Goal: Task Accomplishment & Management: Complete application form

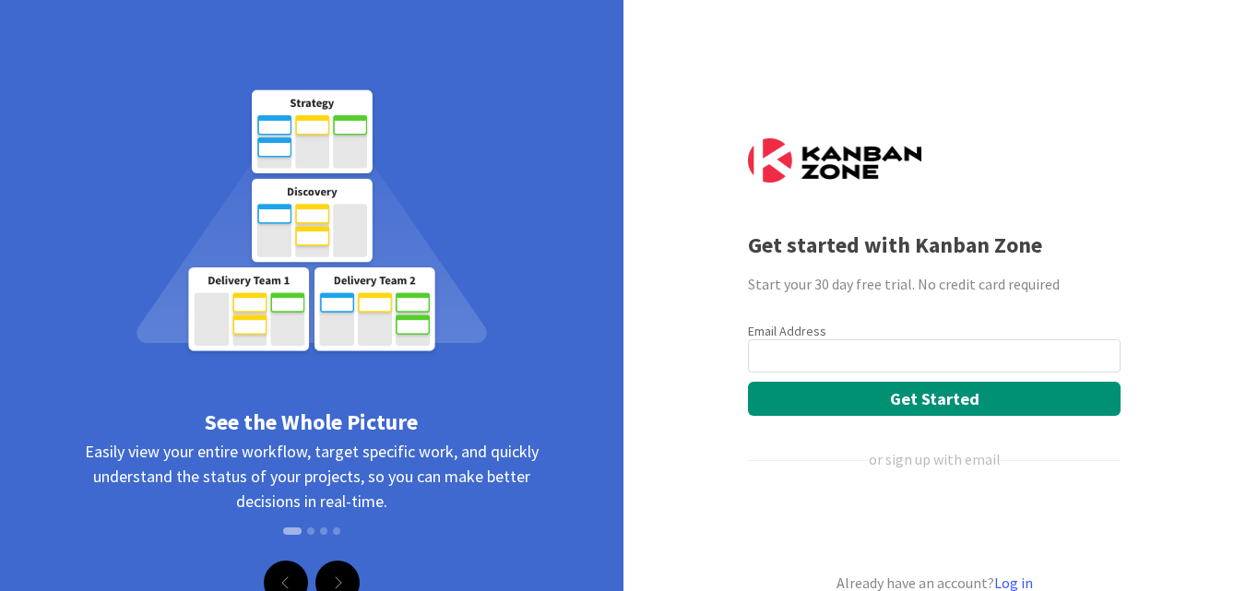
click at [748, 346] on input "email" at bounding box center [934, 355] width 373 height 33
type input "[EMAIL_ADDRESS][DOMAIN_NAME]"
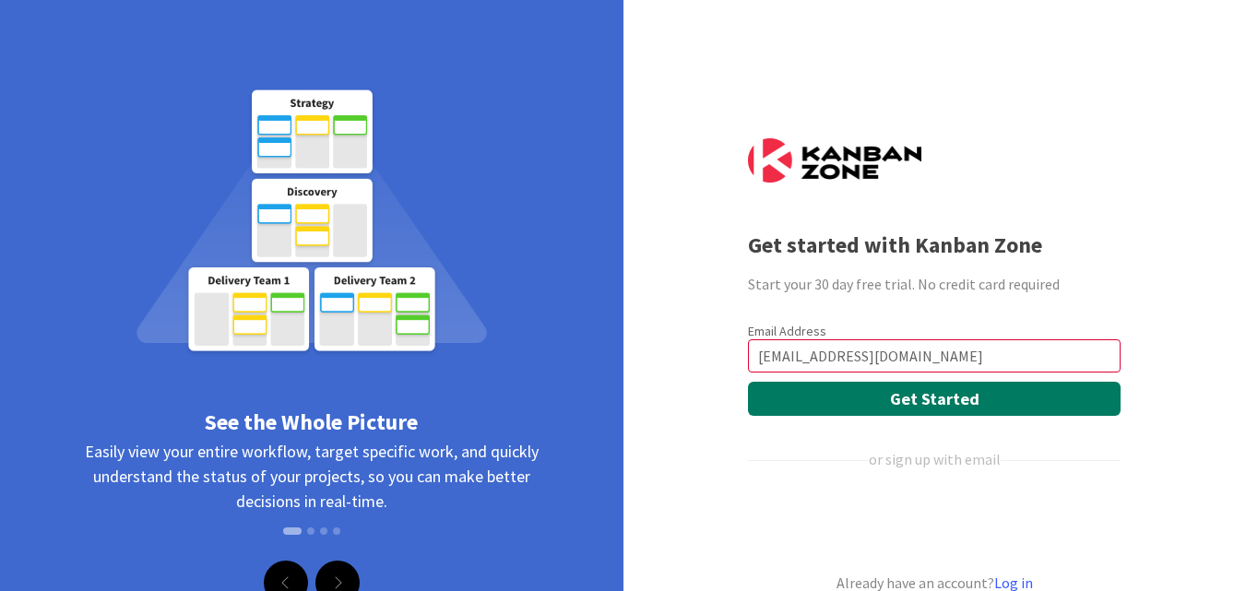
click at [920, 406] on button "Get Started" at bounding box center [934, 399] width 373 height 34
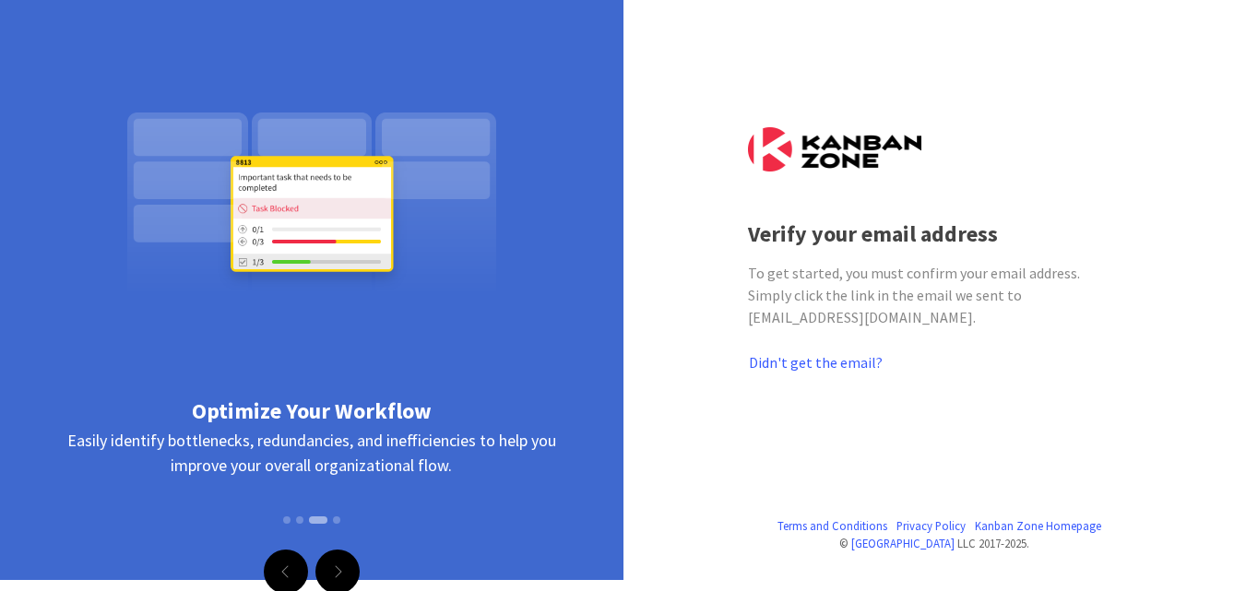
scroll to position [14, 0]
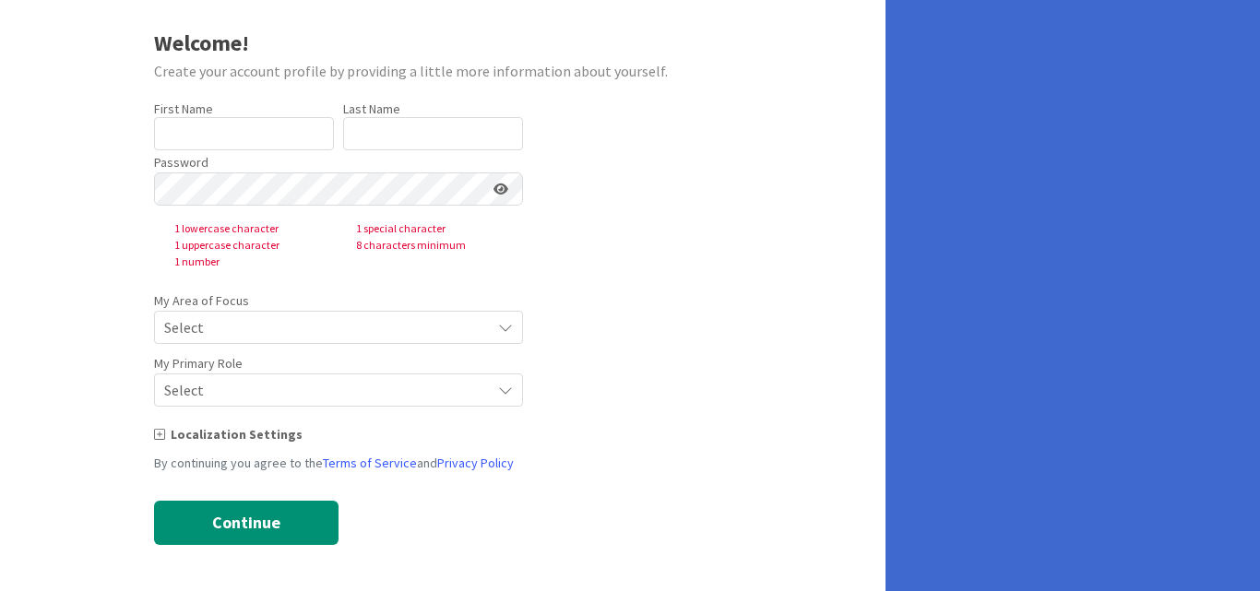
scroll to position [25, 0]
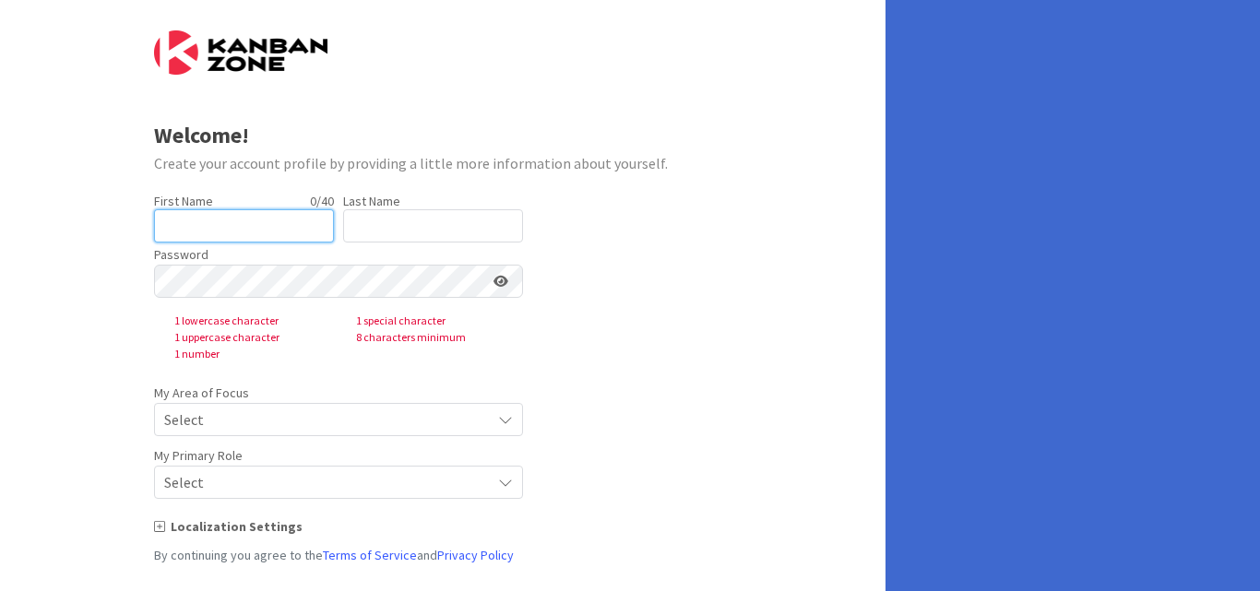
click at [225, 232] on input "text" at bounding box center [244, 225] width 180 height 33
type input "[PERSON_NAME]"
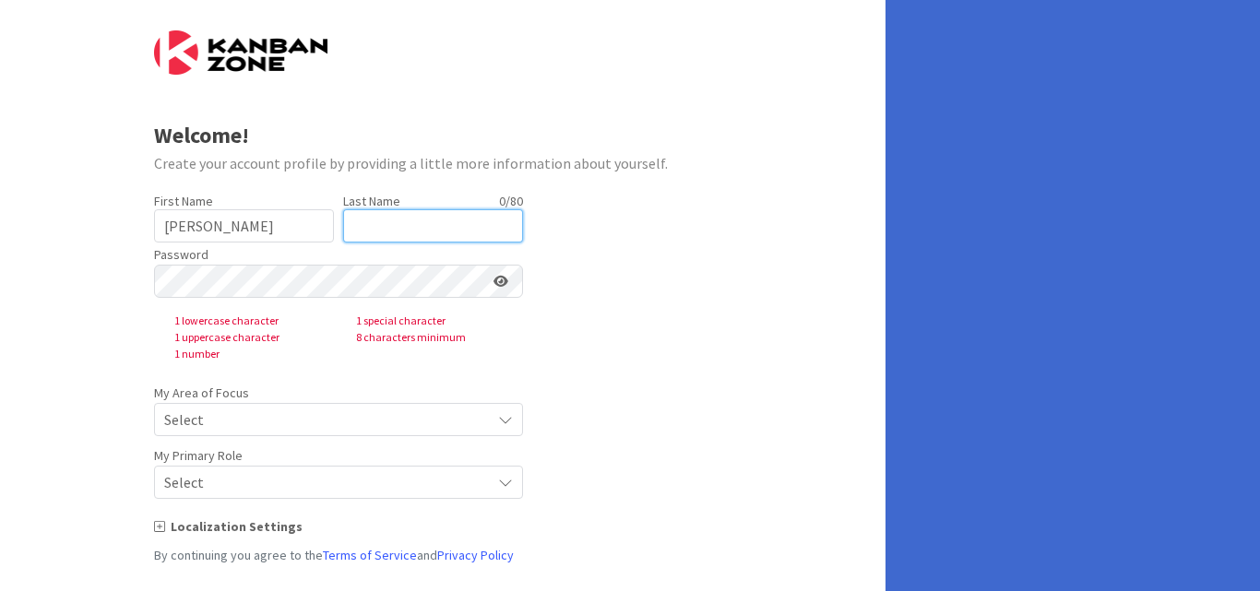
click at [362, 220] on input "text" at bounding box center [433, 225] width 180 height 33
type input "dd"
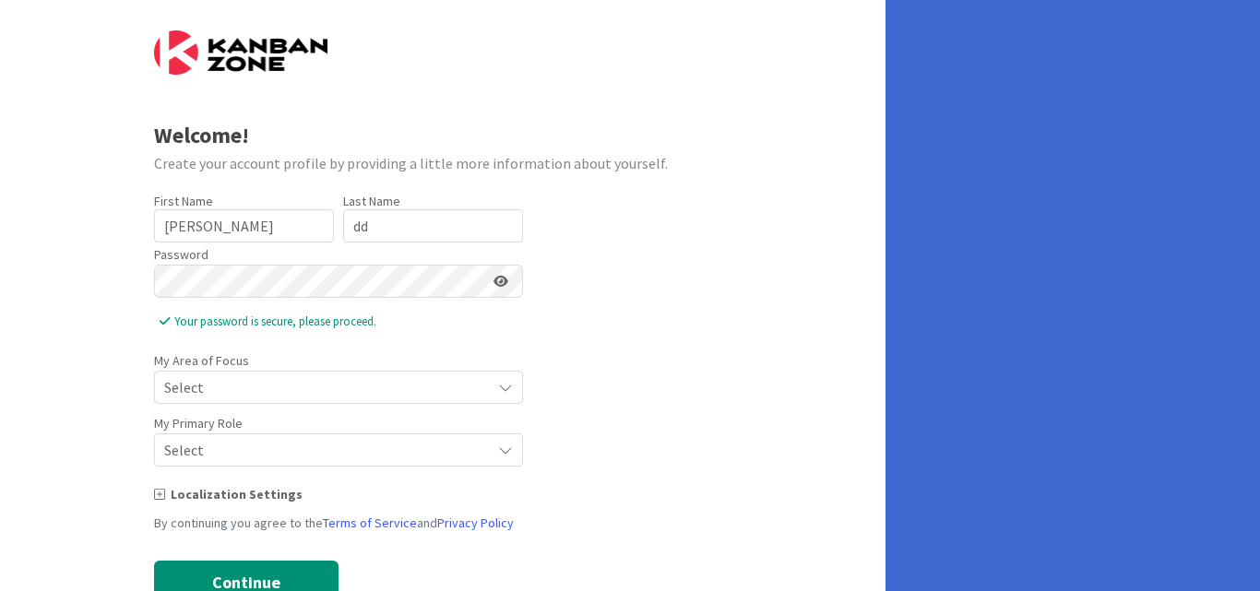
click at [208, 390] on span "Select" at bounding box center [322, 387] width 317 height 26
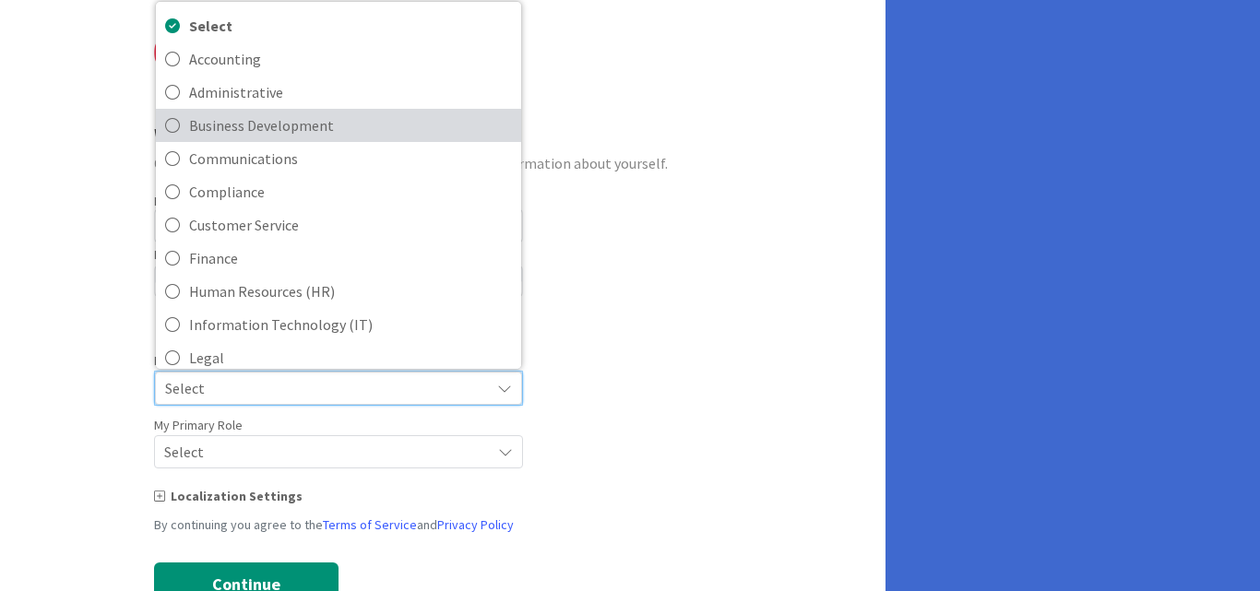
click at [238, 124] on span "Business Development" at bounding box center [350, 126] width 323 height 28
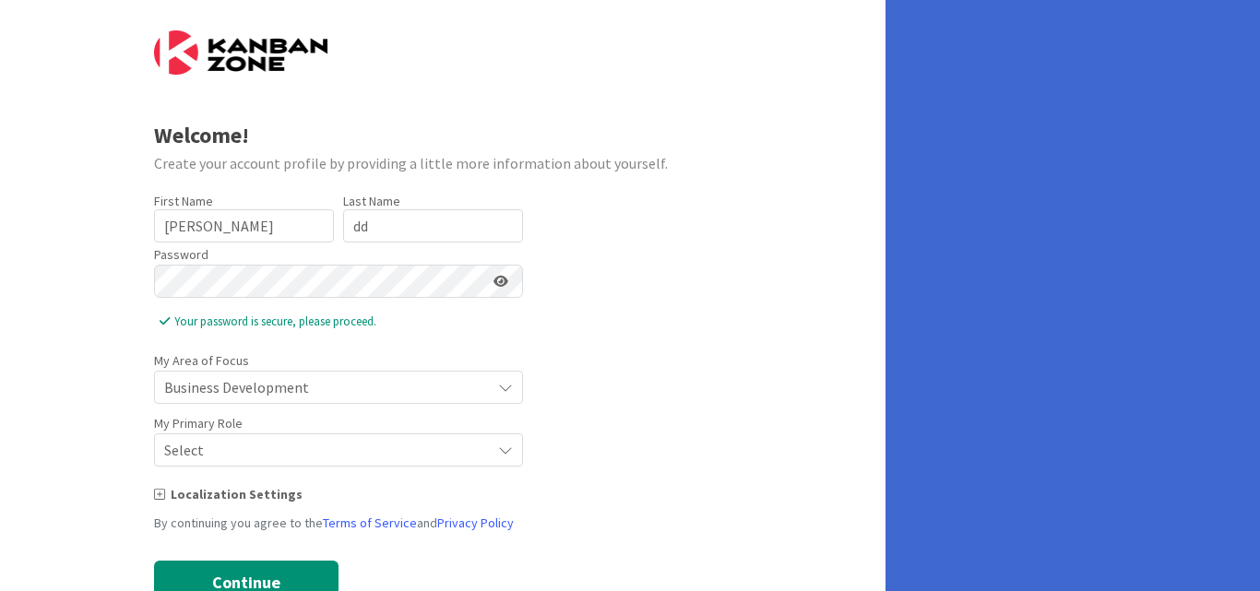
click at [215, 447] on span "Select" at bounding box center [322, 450] width 317 height 26
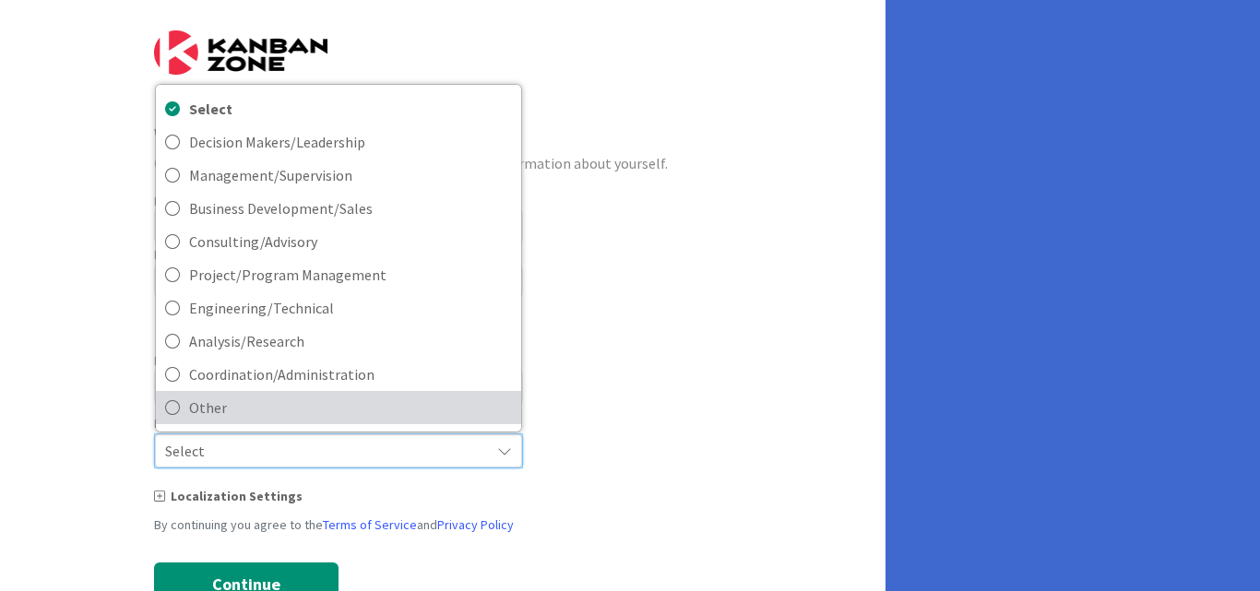
click at [208, 408] on span "Other" at bounding box center [350, 408] width 323 height 28
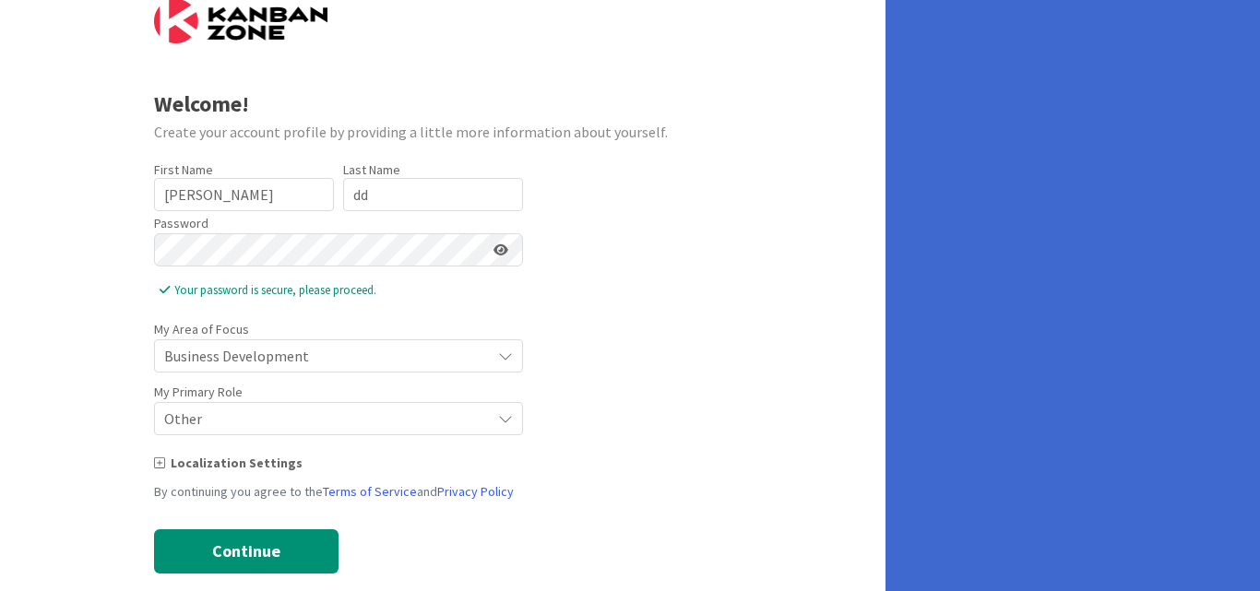
scroll to position [85, 0]
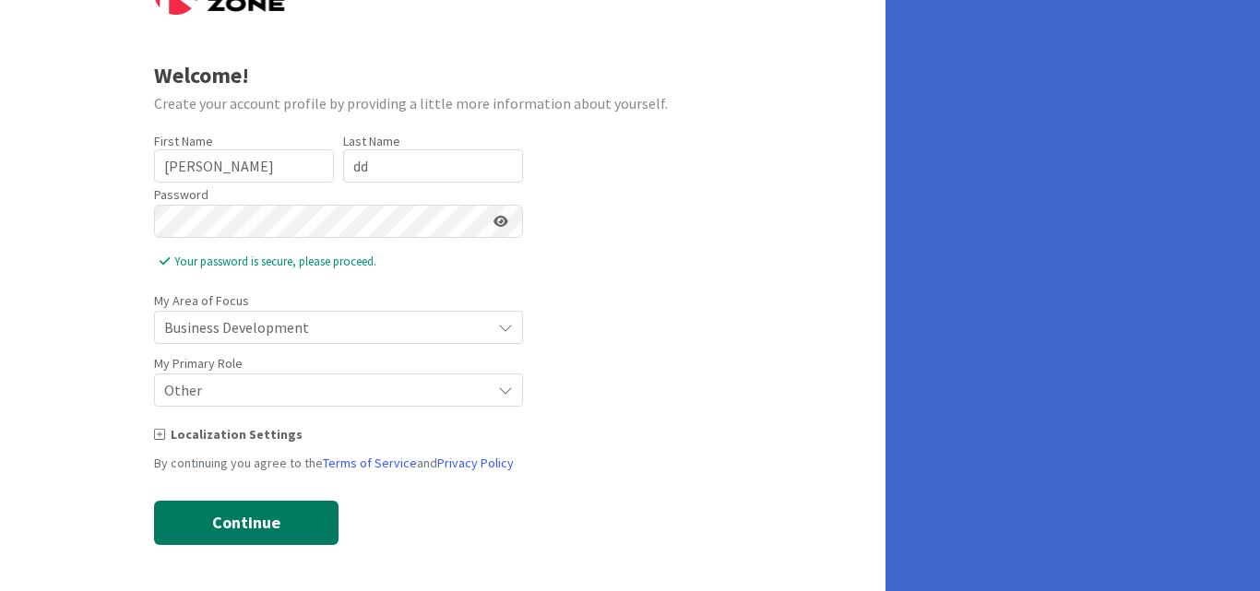
click at [196, 538] on button "Continue" at bounding box center [246, 523] width 184 height 44
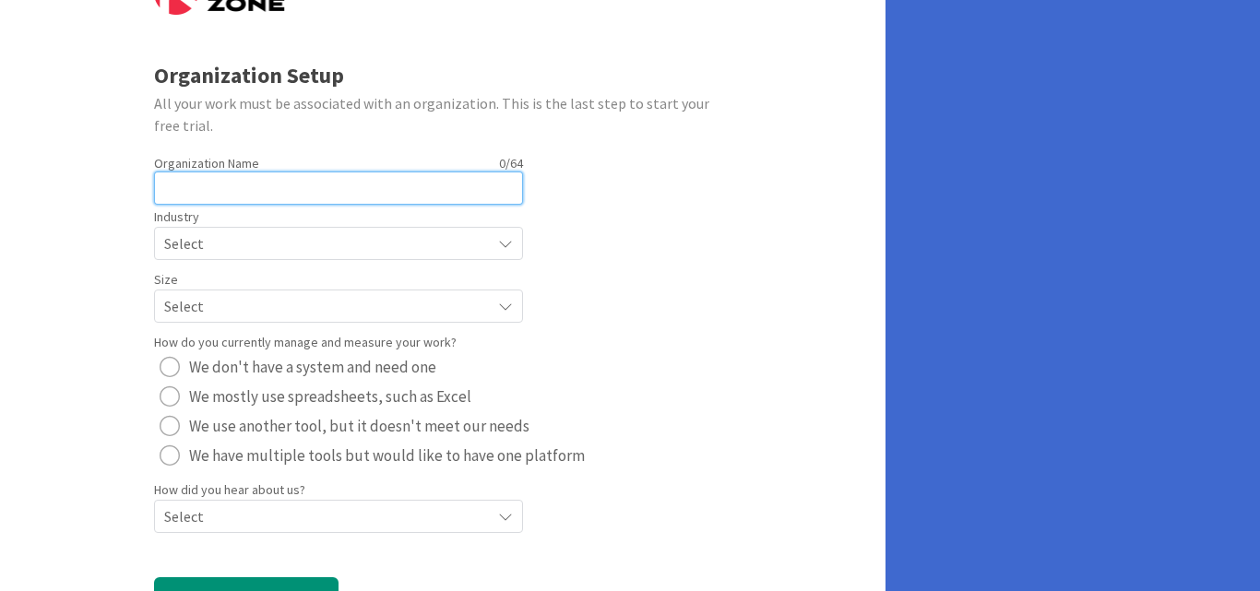
click at [275, 178] on input "text" at bounding box center [338, 188] width 369 height 33
type input "ff"
click at [246, 247] on span "Select" at bounding box center [322, 244] width 317 height 26
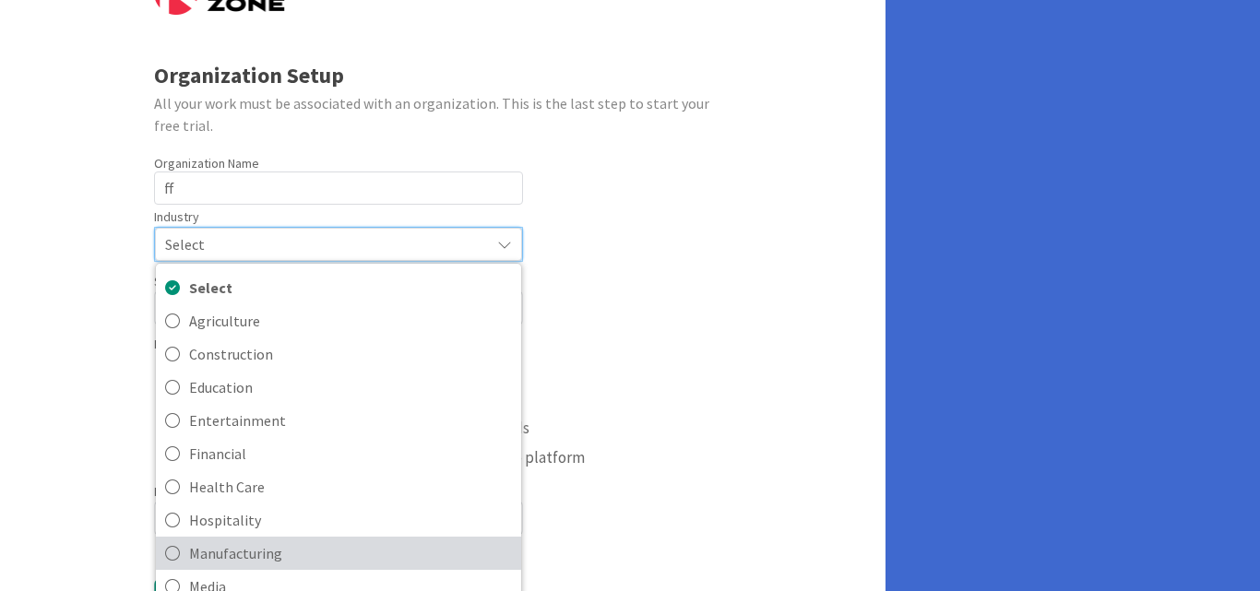
click at [206, 540] on span "Manufacturing" at bounding box center [350, 554] width 323 height 28
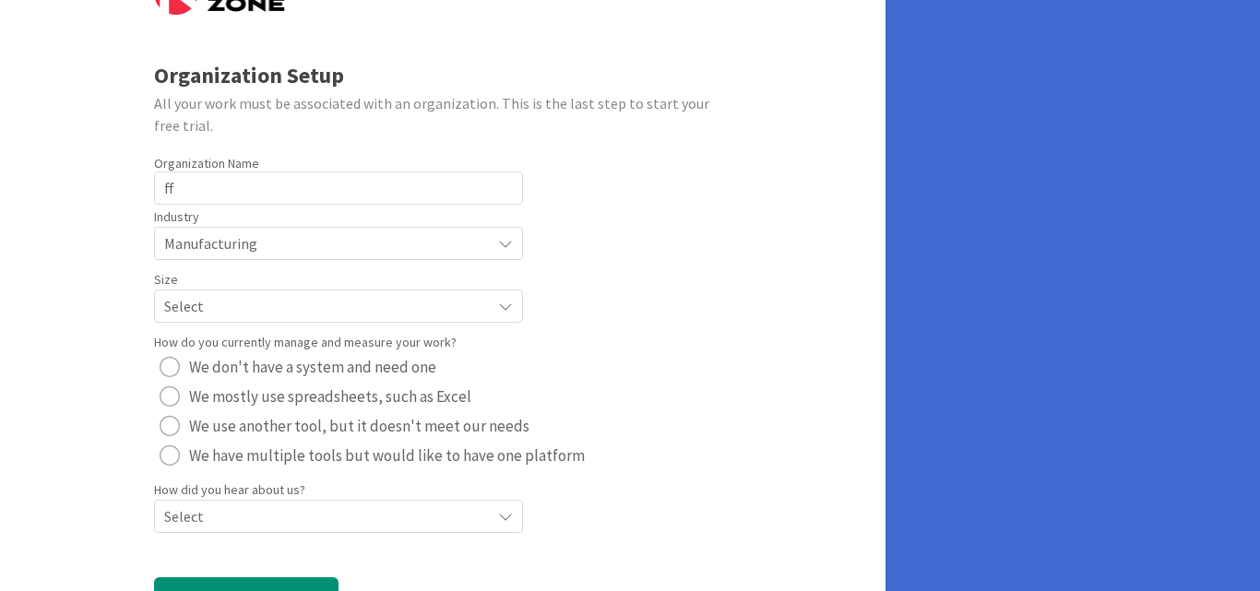
click at [253, 312] on span "Select" at bounding box center [322, 306] width 317 height 26
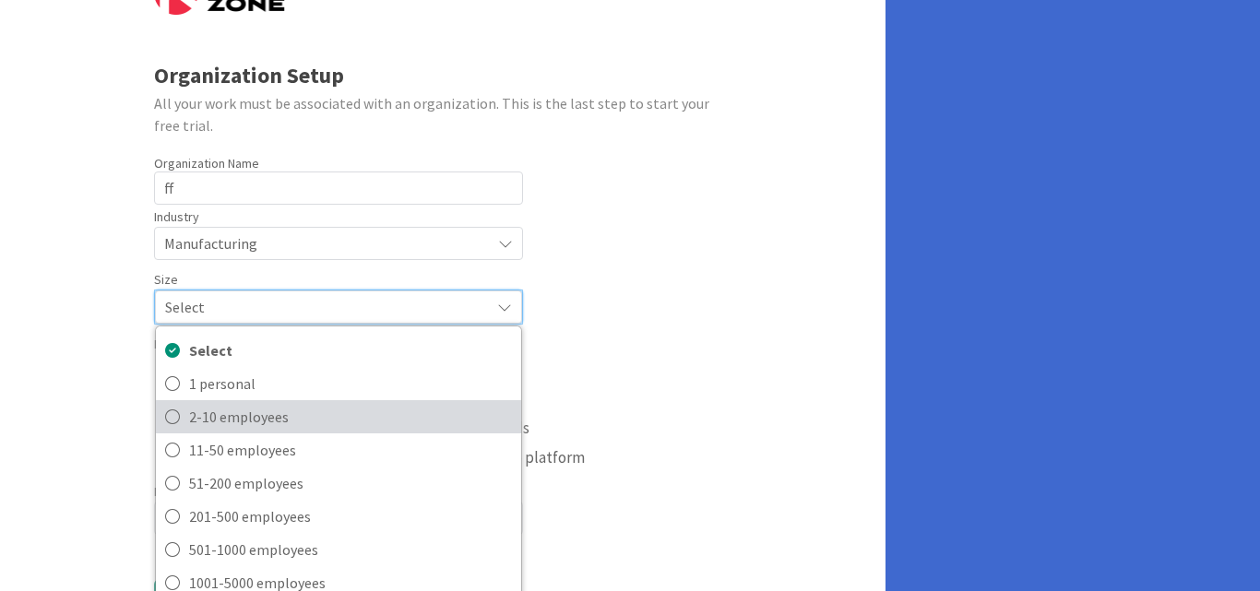
click at [205, 419] on span "2-10 employees" at bounding box center [350, 417] width 323 height 28
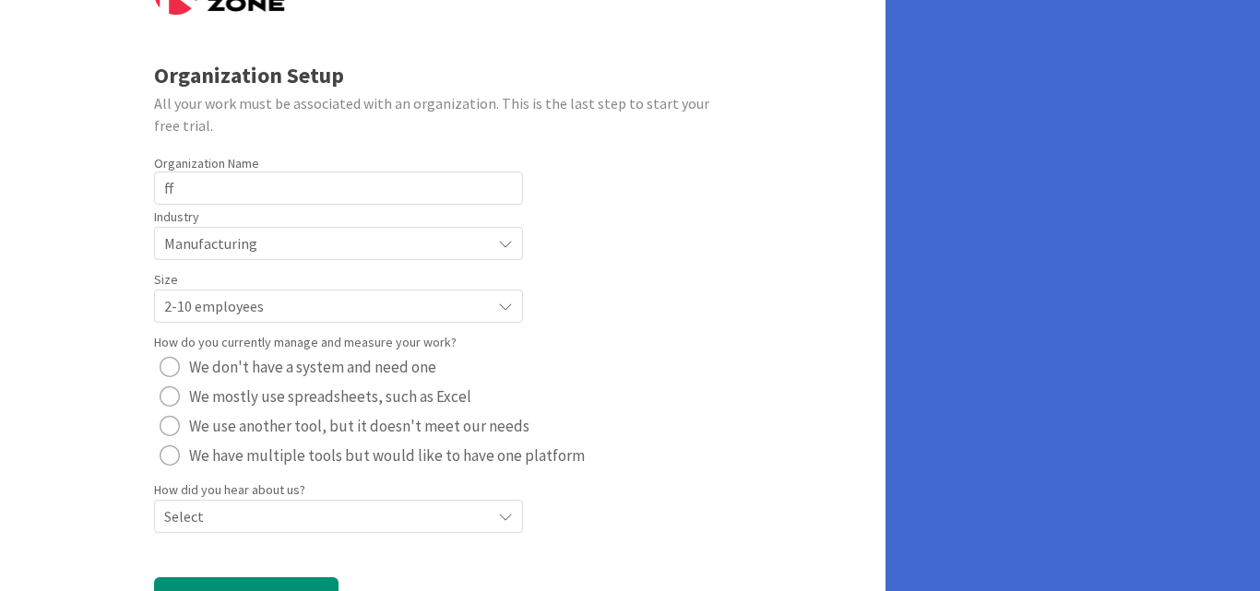
click at [327, 398] on span "We mostly use spreadsheets, such as Excel" at bounding box center [330, 397] width 282 height 28
click at [275, 516] on span "Select" at bounding box center [322, 517] width 317 height 26
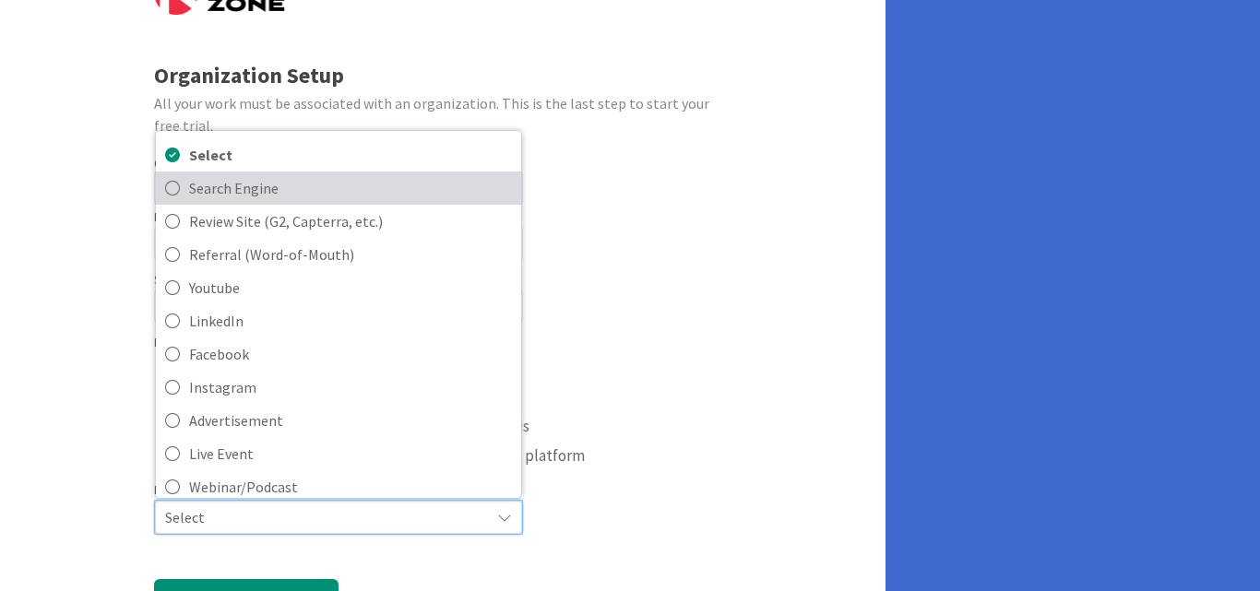
click at [163, 190] on link "Search Engine" at bounding box center [338, 188] width 365 height 33
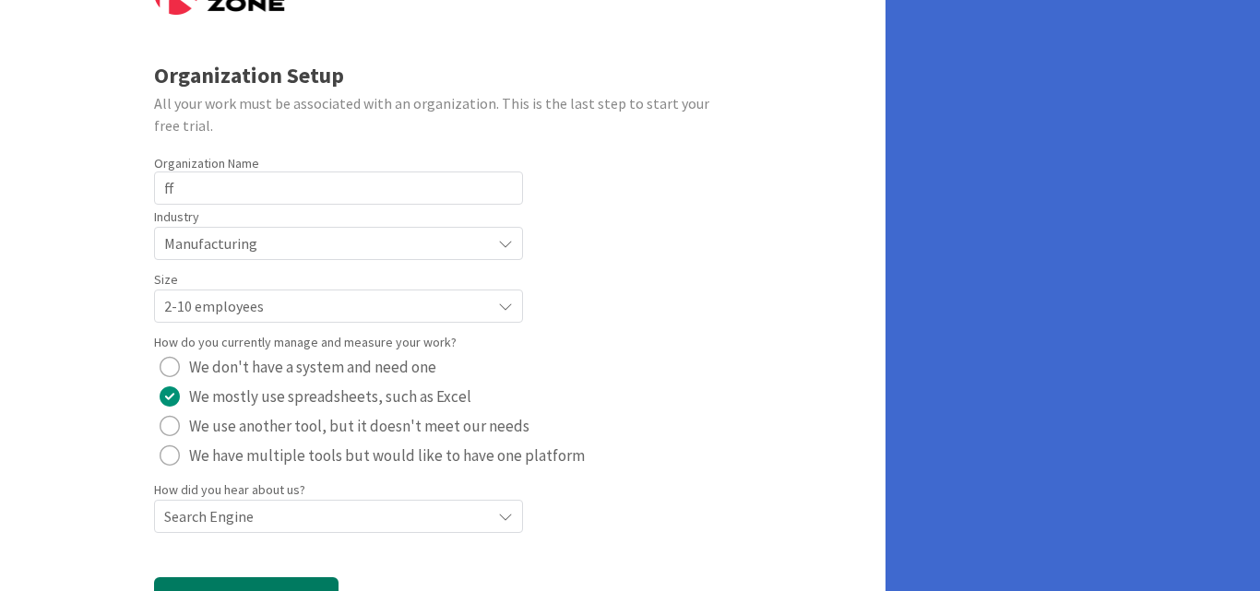
click at [258, 581] on button "Create Organization" at bounding box center [246, 599] width 184 height 44
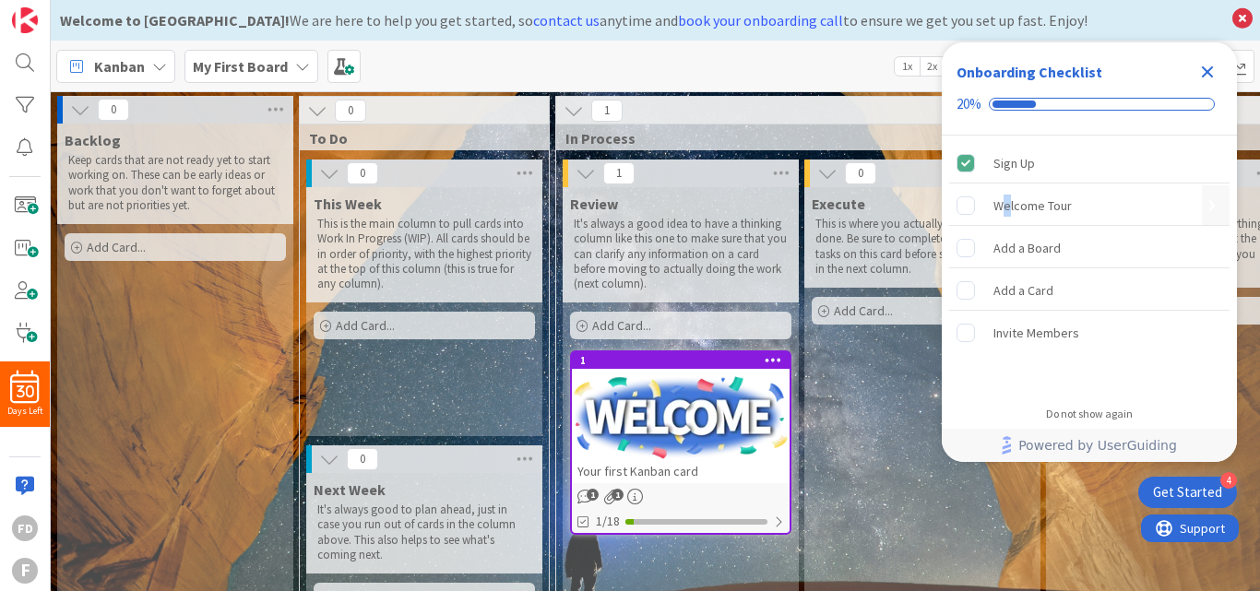
click at [1006, 206] on div "Welcome Tour" at bounding box center [1032, 206] width 78 height 22
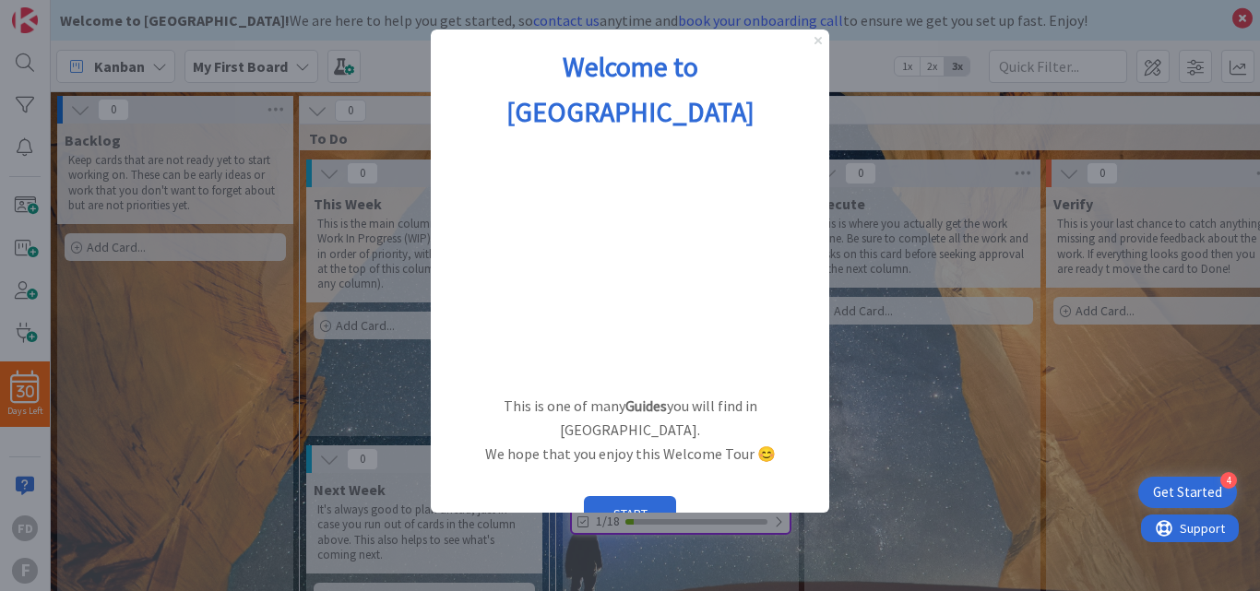
click at [819, 42] on icon "Close Preview" at bounding box center [817, 40] width 7 height 7
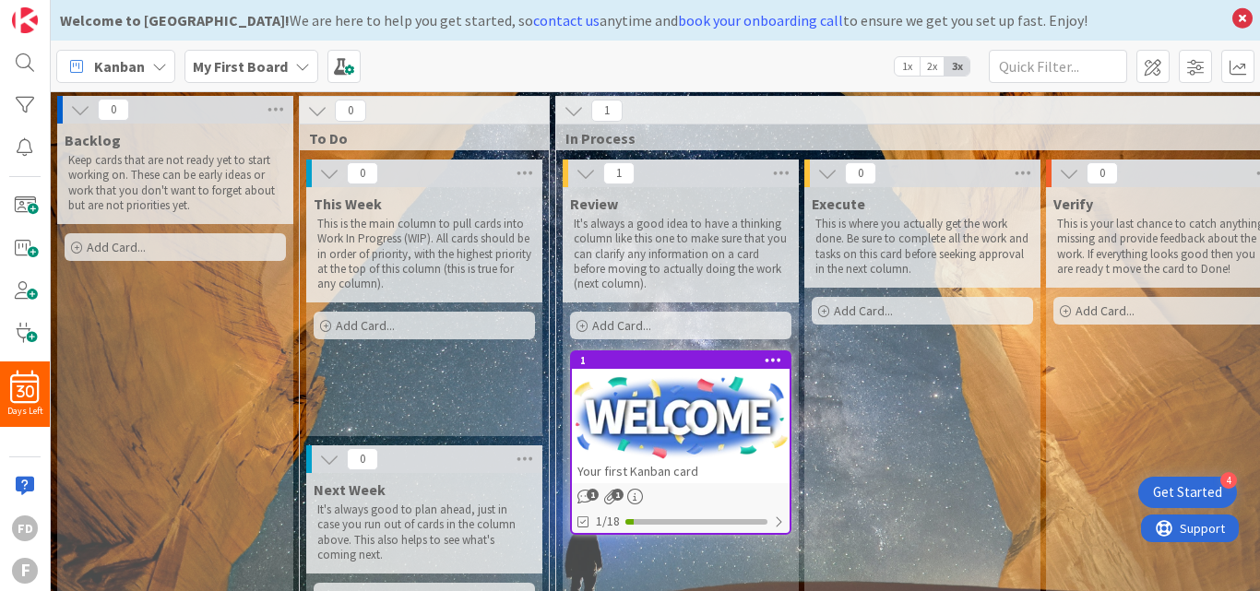
click at [360, 206] on span "This Week" at bounding box center [348, 204] width 68 height 18
click at [321, 180] on icon at bounding box center [329, 173] width 20 height 20
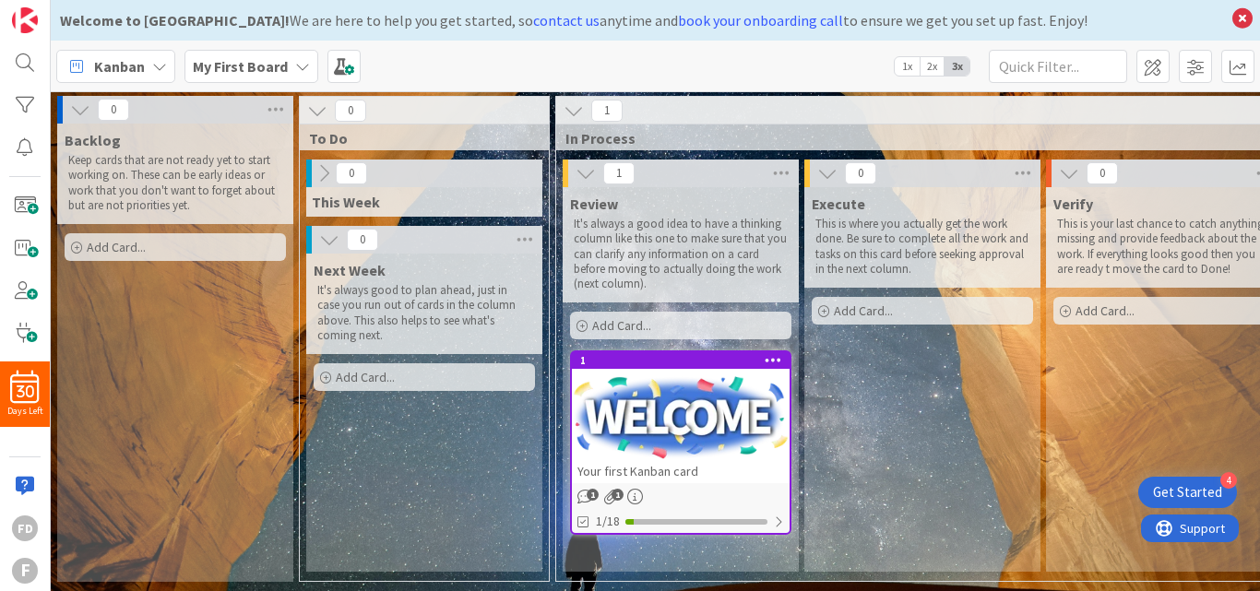
click at [321, 180] on icon at bounding box center [324, 173] width 20 height 20
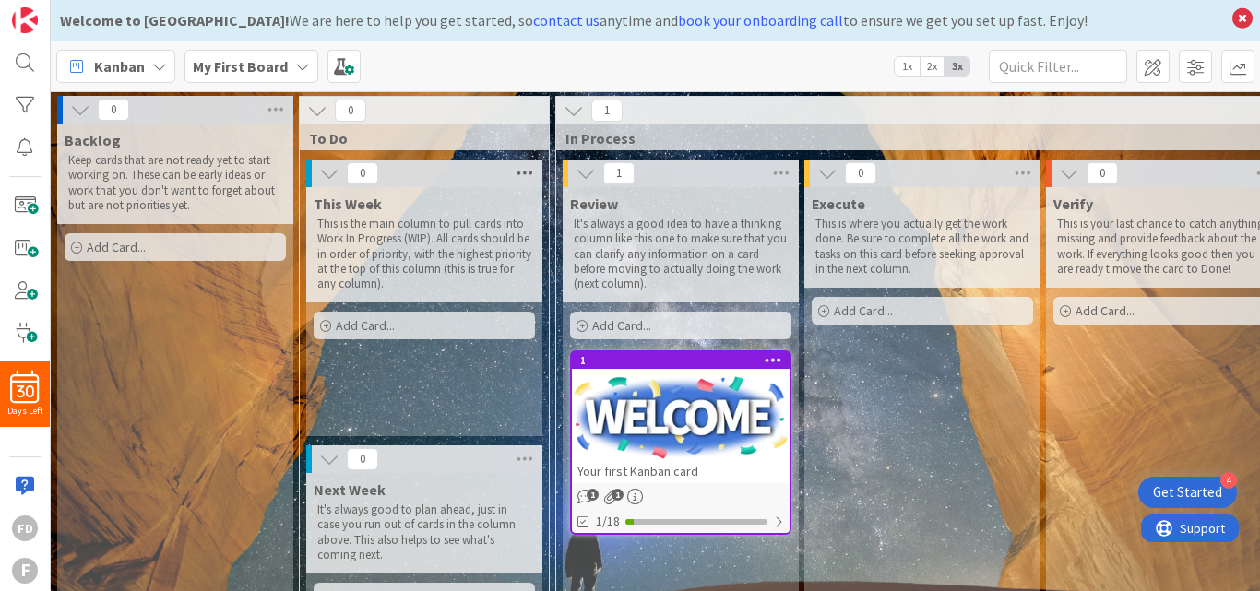
click at [520, 173] on icon at bounding box center [525, 174] width 24 height 28
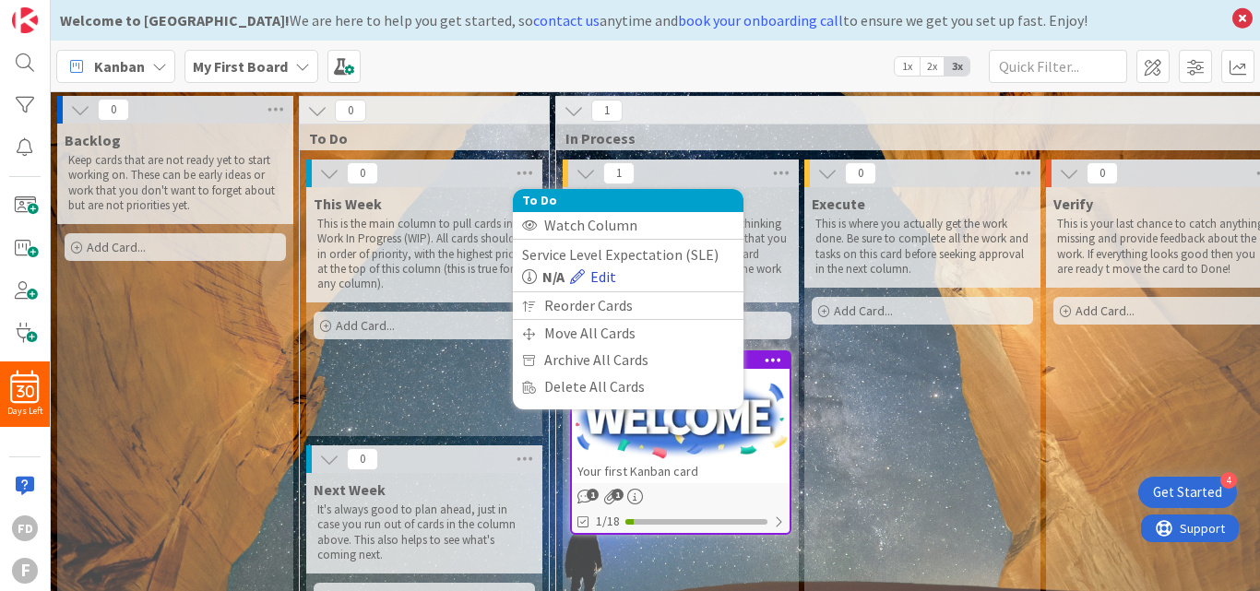
click at [606, 279] on link "Edit" at bounding box center [593, 277] width 46 height 22
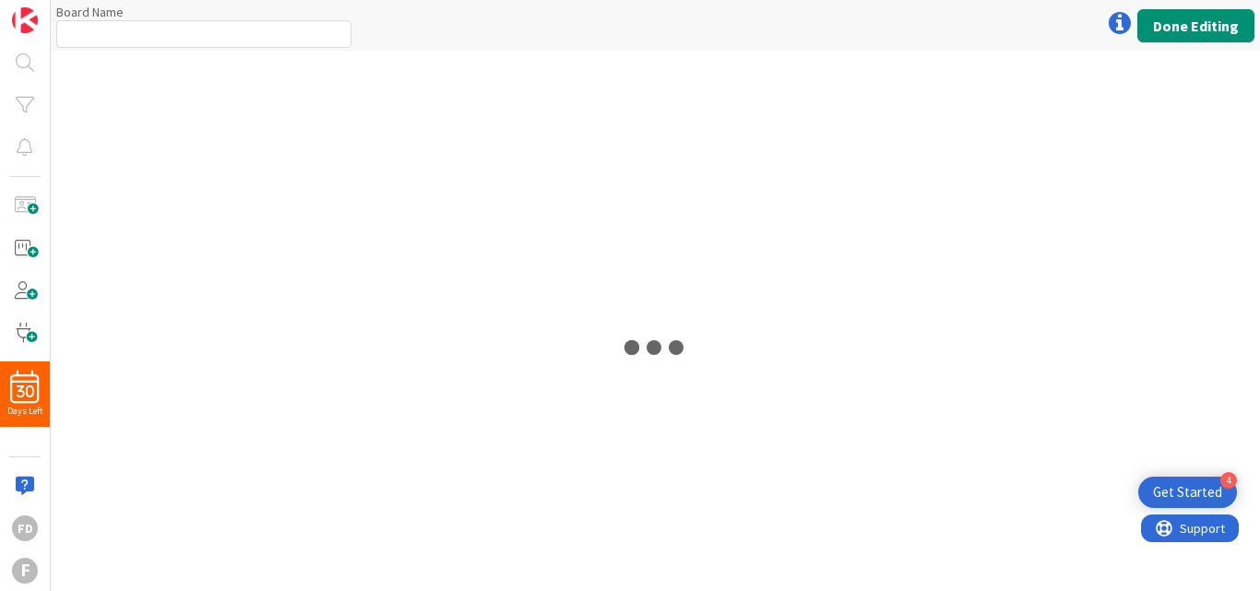
type input "My First Board"
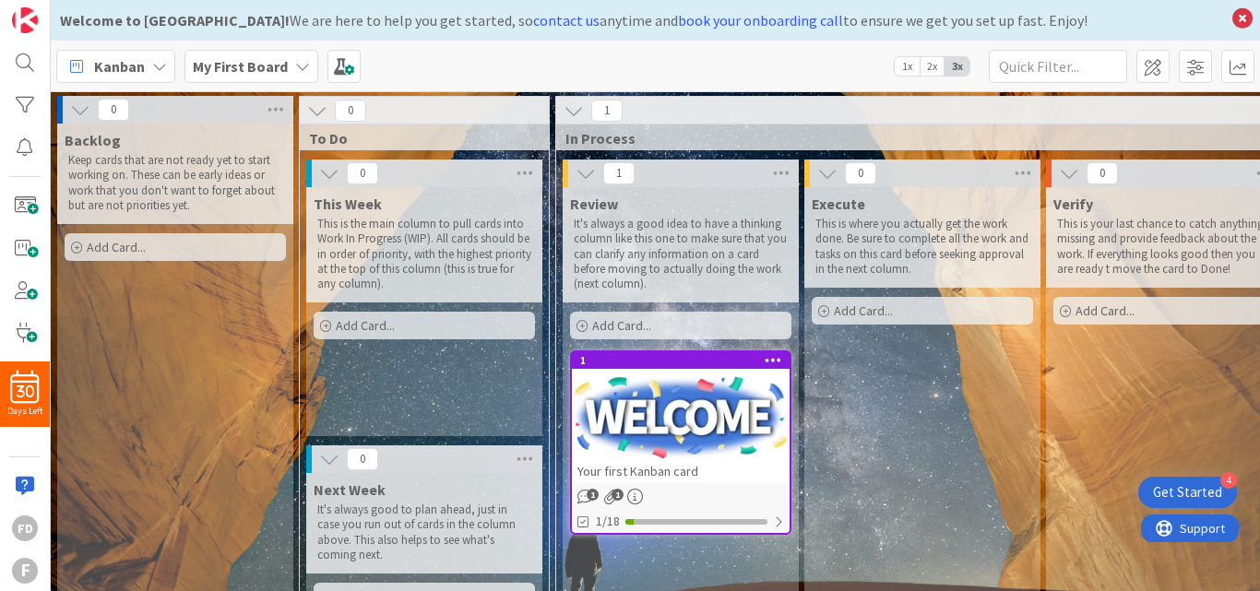
click at [158, 67] on icon at bounding box center [159, 66] width 15 height 15
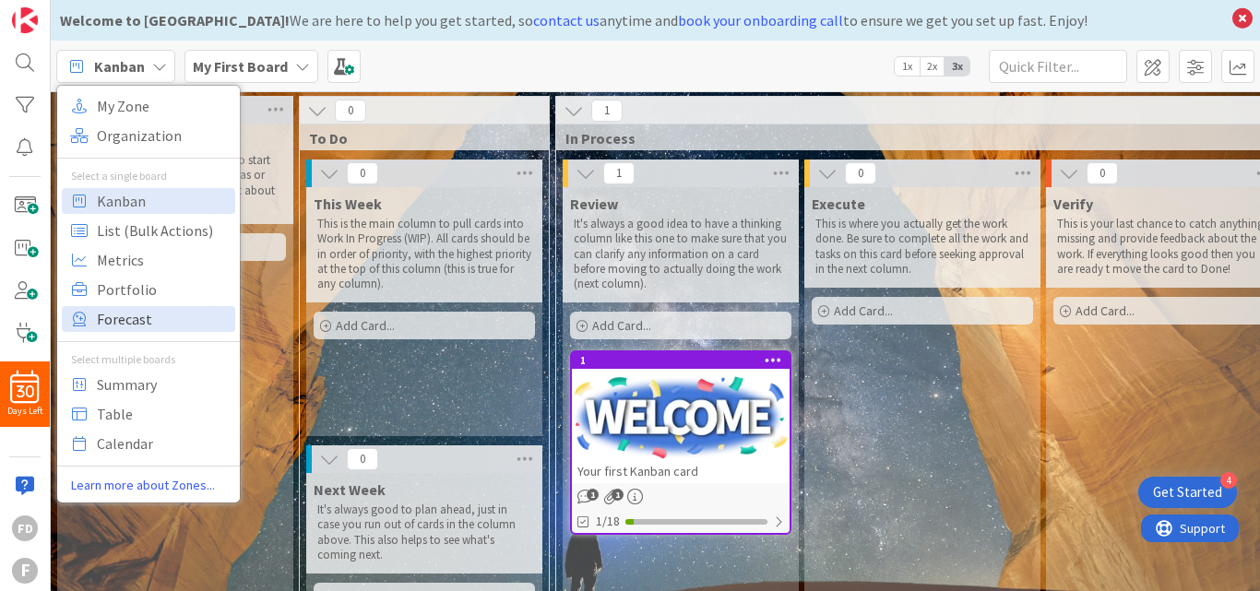
click at [114, 316] on span "Forecast" at bounding box center [163, 319] width 133 height 28
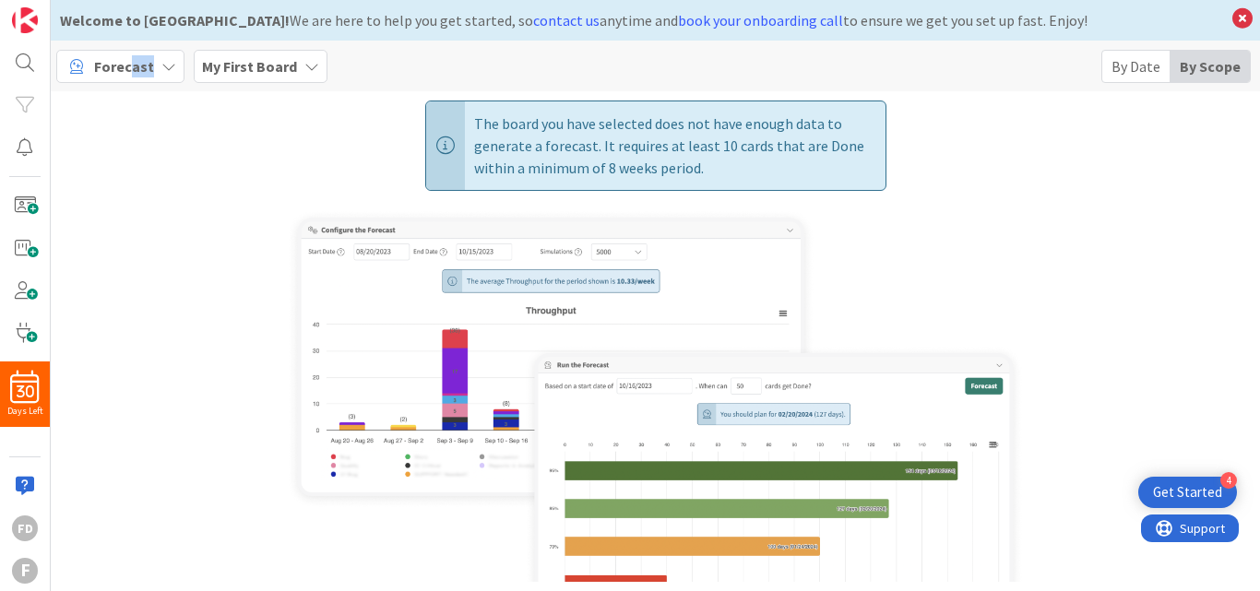
click at [133, 69] on span "Forecast" at bounding box center [124, 66] width 60 height 22
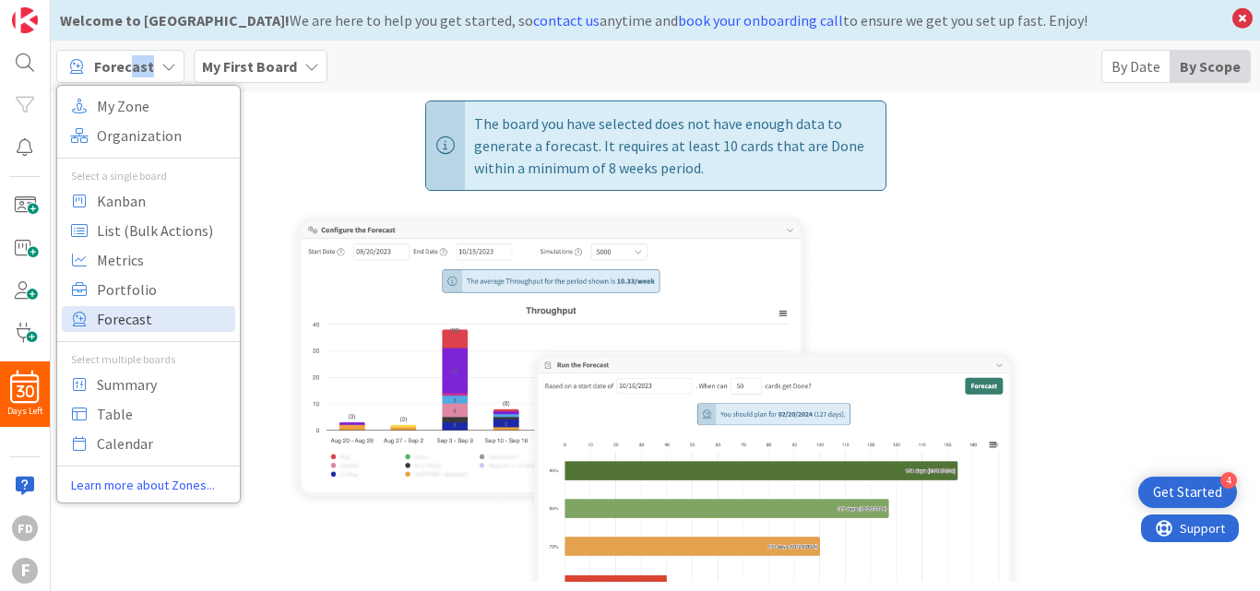
click at [172, 312] on span "Forecast" at bounding box center [163, 319] width 133 height 28
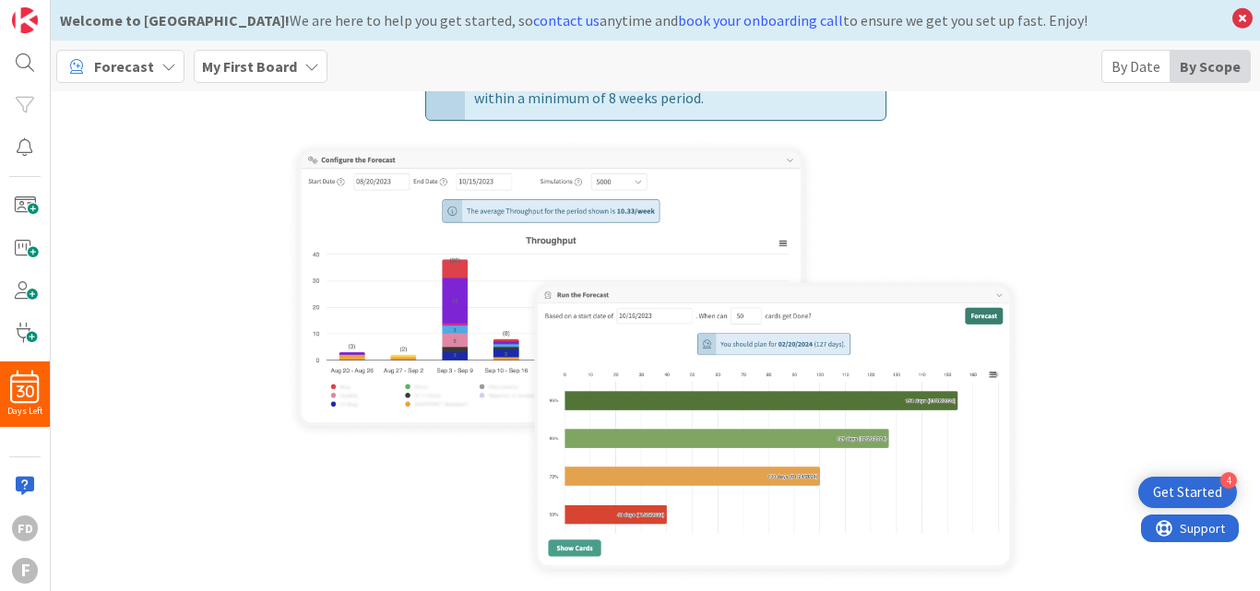
click at [1169, 493] on div "Get Started" at bounding box center [1187, 492] width 69 height 18
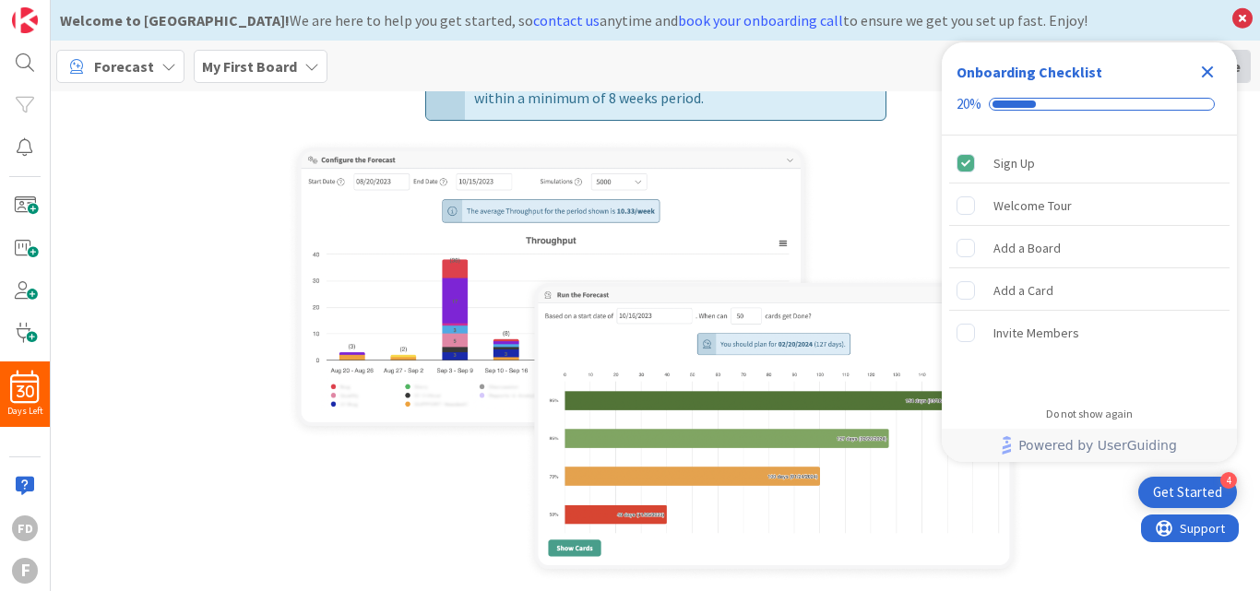
click at [265, 498] on div "The board you have selected does not have enough data to generate a forecast. I…" at bounding box center [655, 306] width 1191 height 552
click at [249, 60] on b "My First Board" at bounding box center [249, 66] width 95 height 18
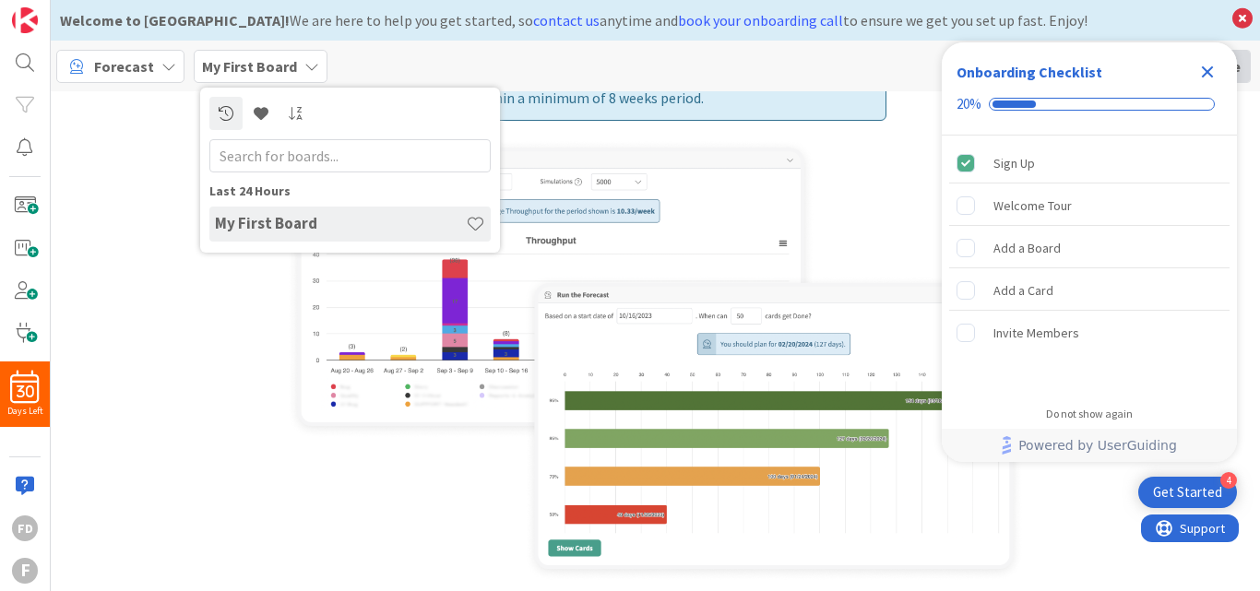
click at [249, 63] on b "My First Board" at bounding box center [249, 66] width 95 height 18
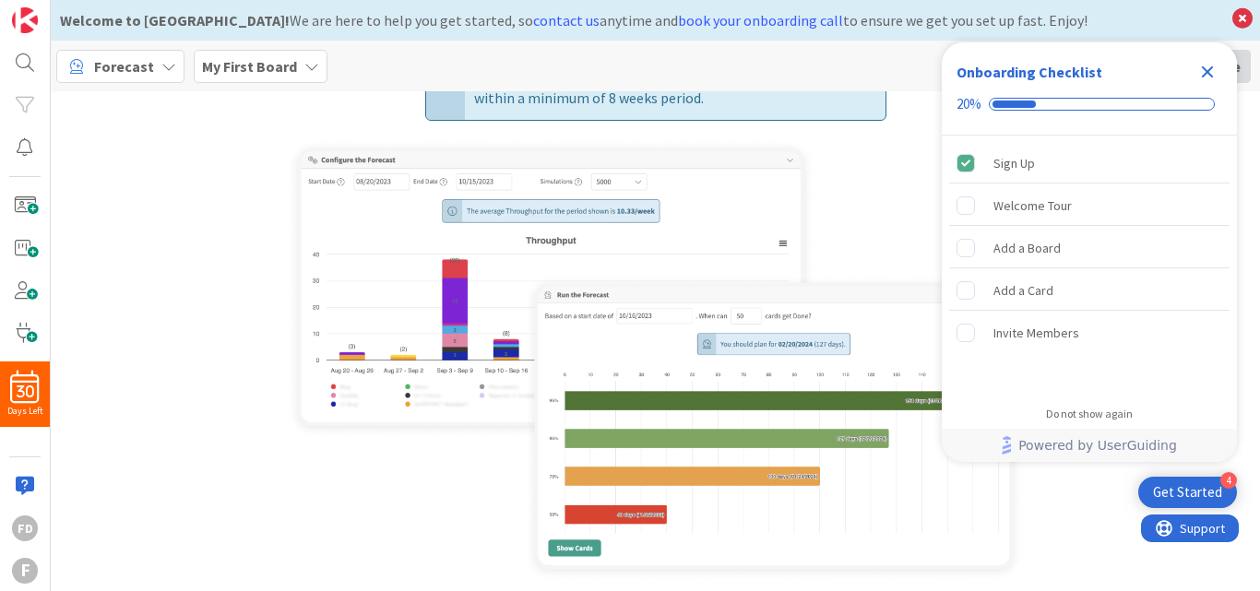
click at [1205, 71] on icon "Close Checklist" at bounding box center [1208, 72] width 12 height 12
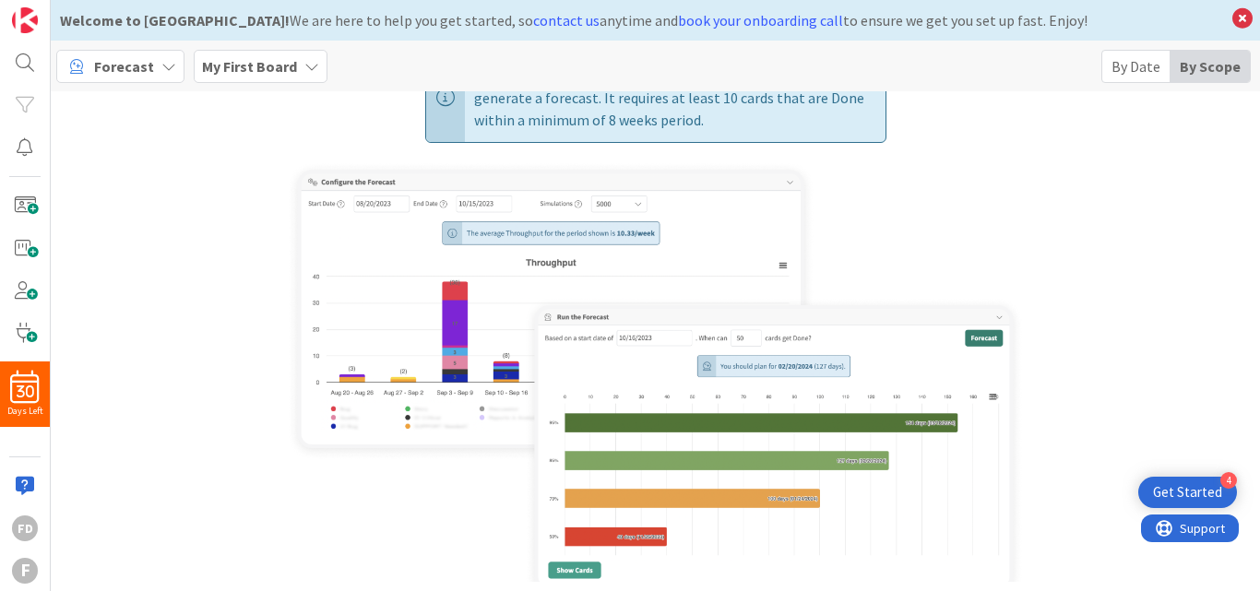
scroll to position [70, 0]
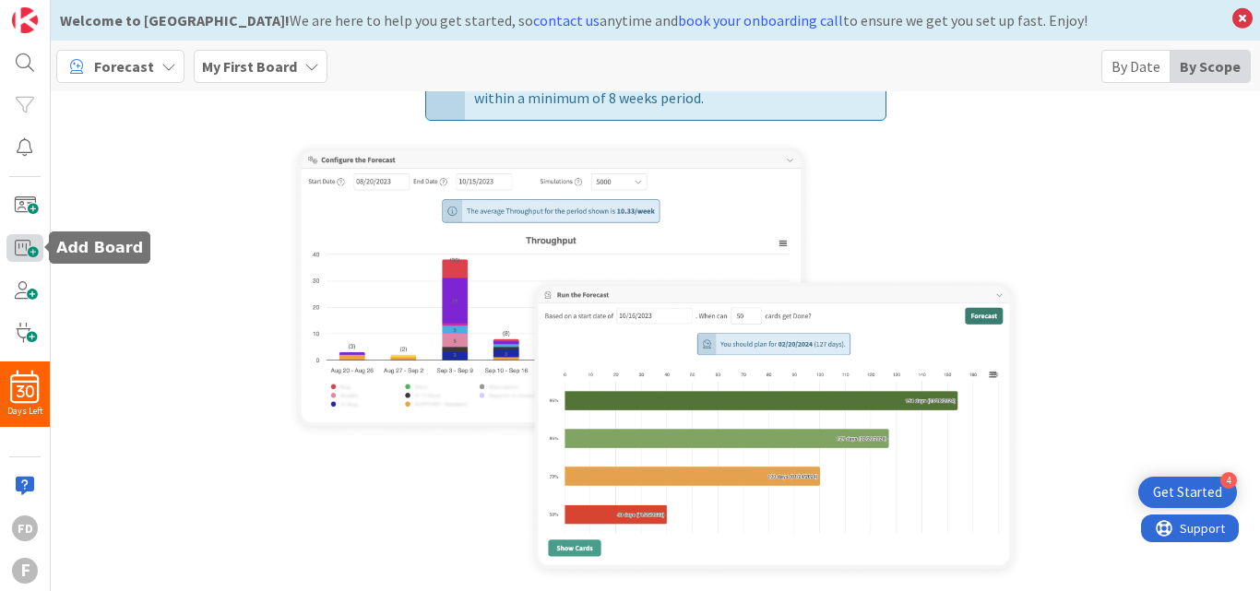
click at [31, 255] on span at bounding box center [24, 248] width 37 height 28
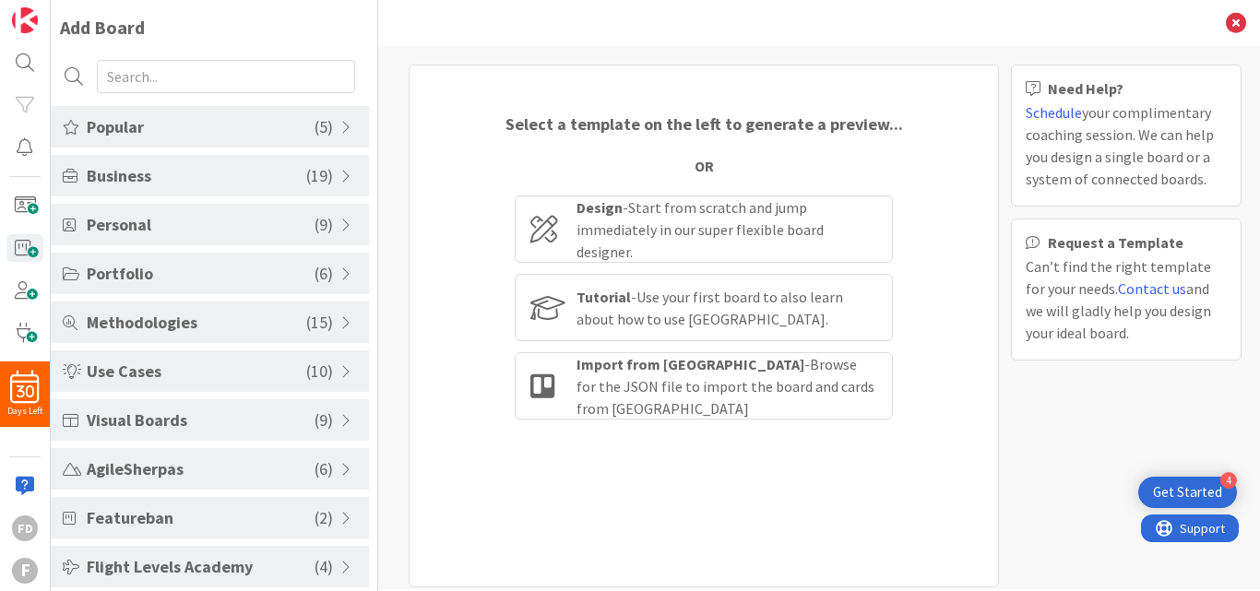
click at [223, 169] on span "Business" at bounding box center [197, 175] width 220 height 25
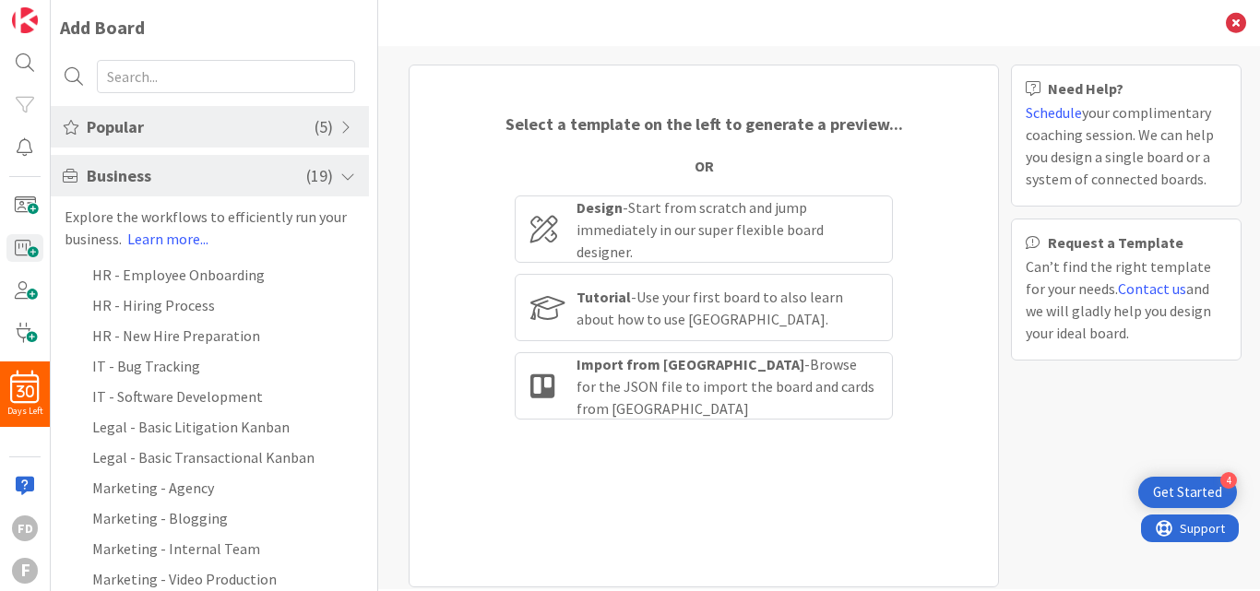
click at [223, 169] on span "Business" at bounding box center [197, 175] width 220 height 25
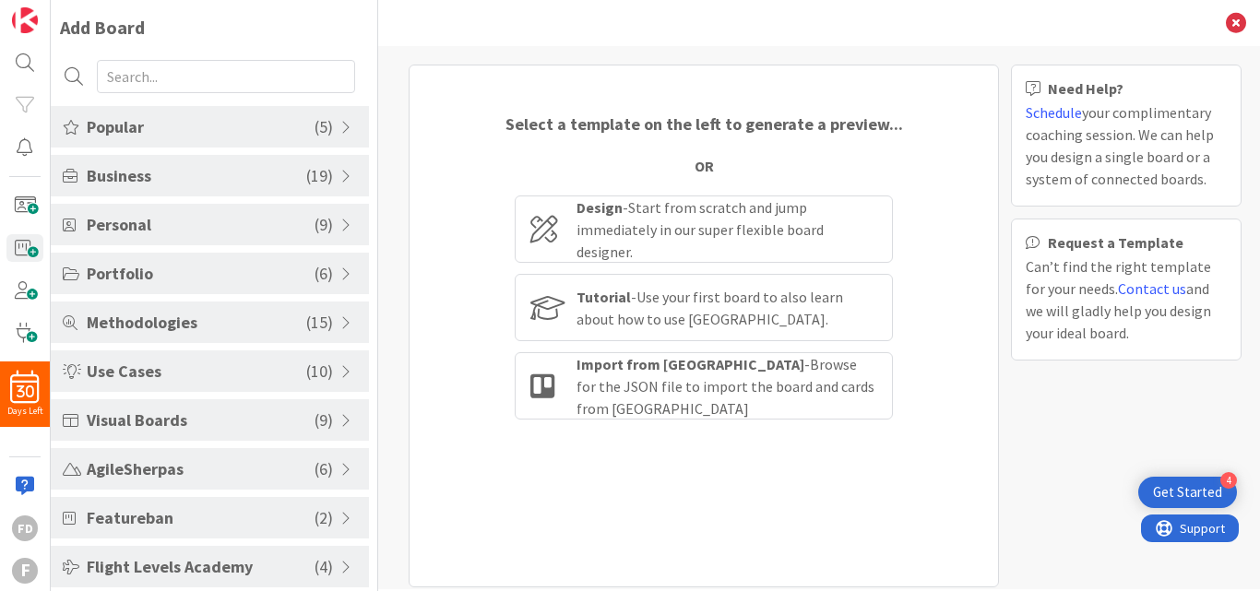
click at [188, 303] on div "Methodologies ( 15 )" at bounding box center [210, 323] width 318 height 42
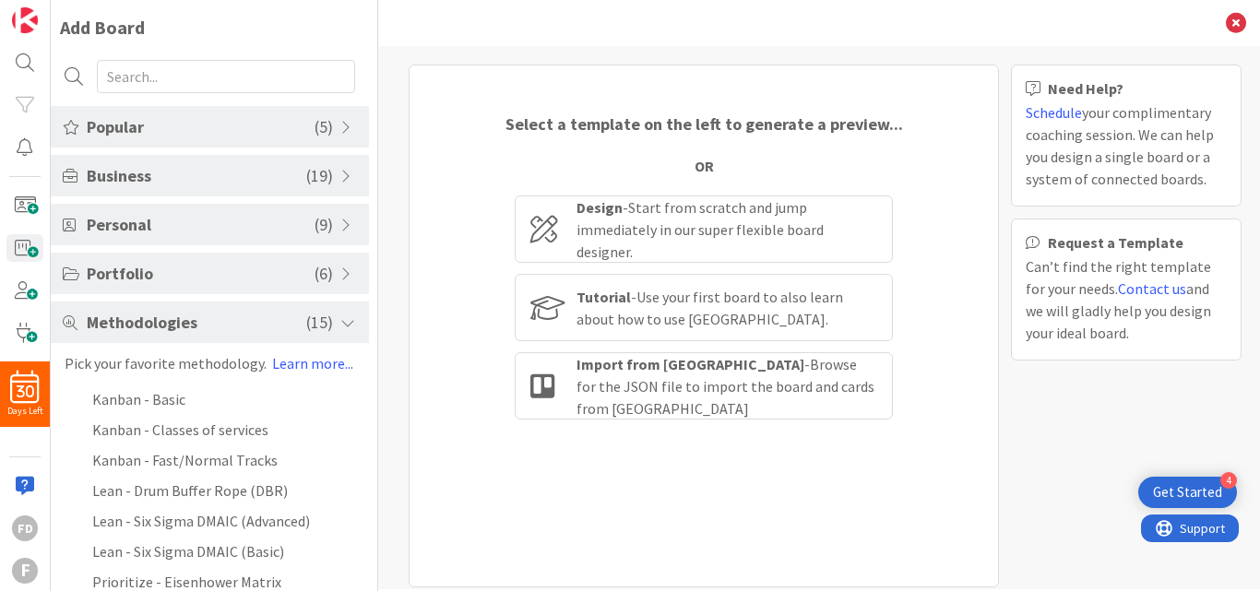
click at [340, 318] on span at bounding box center [348, 322] width 17 height 15
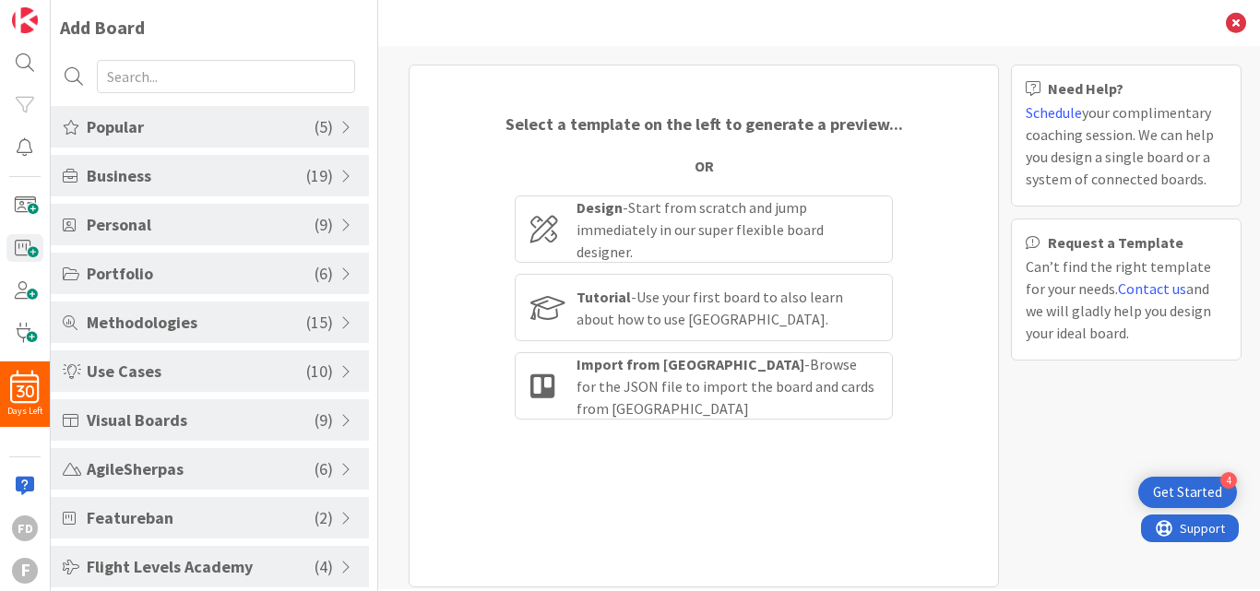
click at [341, 167] on div "Business ( 19 )" at bounding box center [210, 176] width 318 height 42
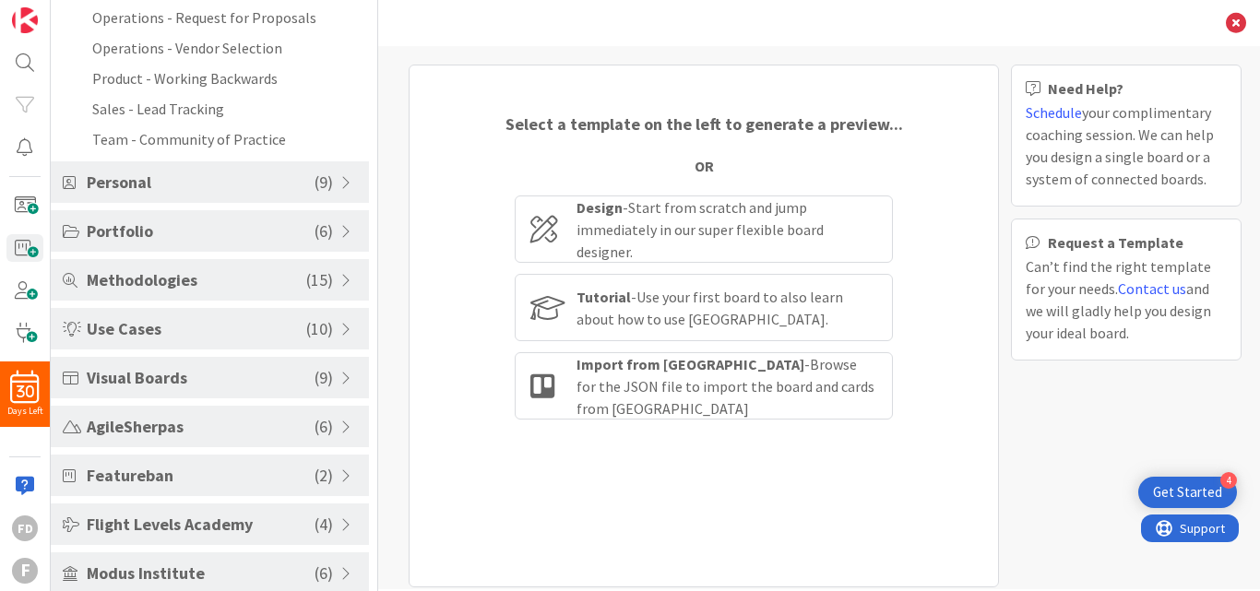
scroll to position [700, 0]
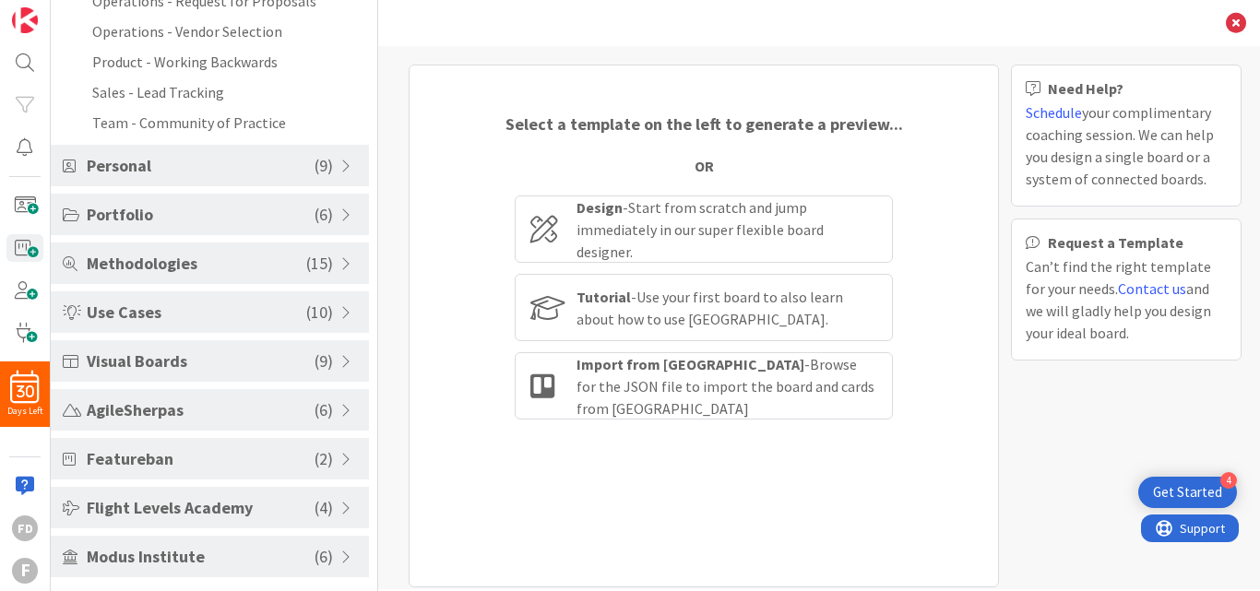
click at [340, 305] on span at bounding box center [348, 312] width 17 height 15
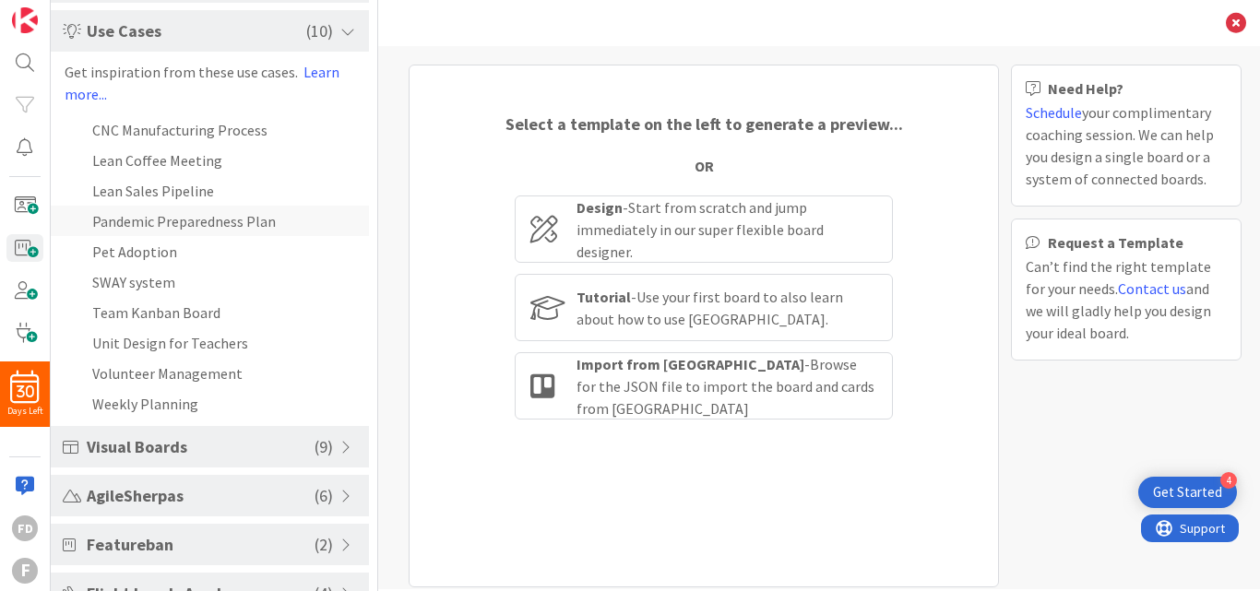
scroll to position [242, 0]
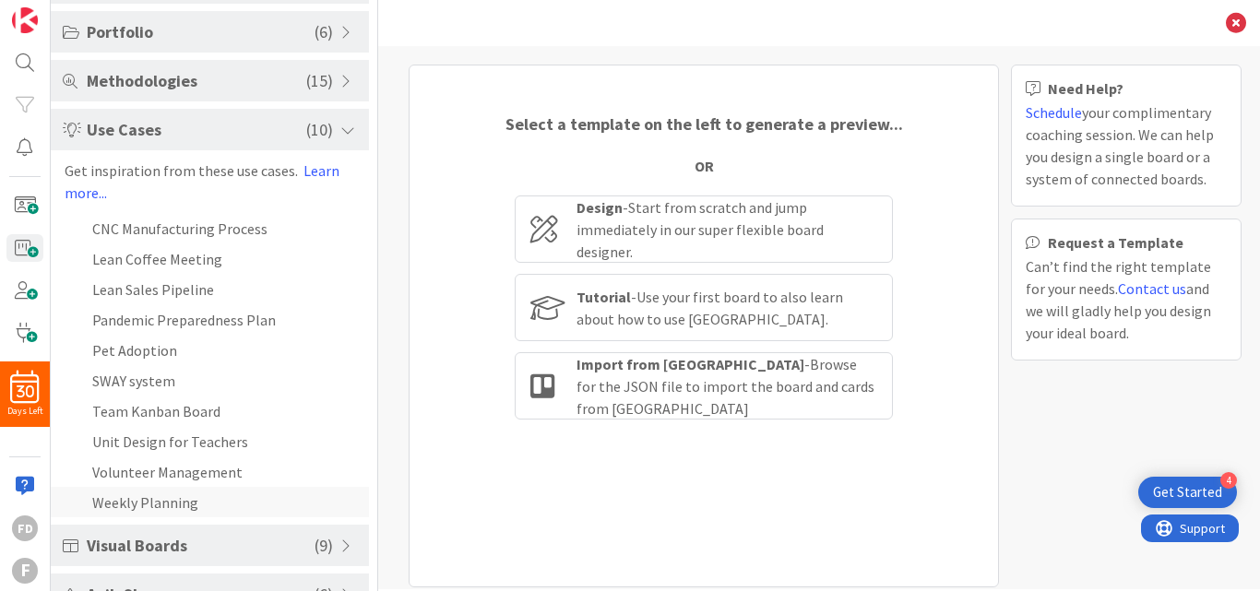
click at [178, 509] on li "Weekly Planning" at bounding box center [210, 502] width 318 height 30
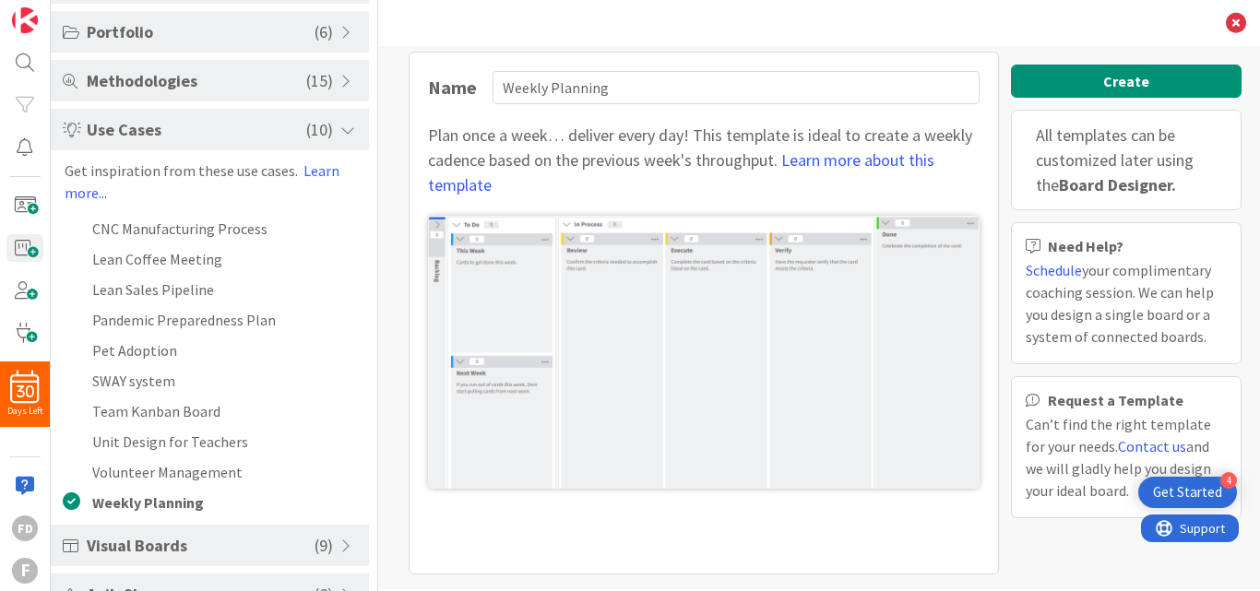
scroll to position [17, 0]
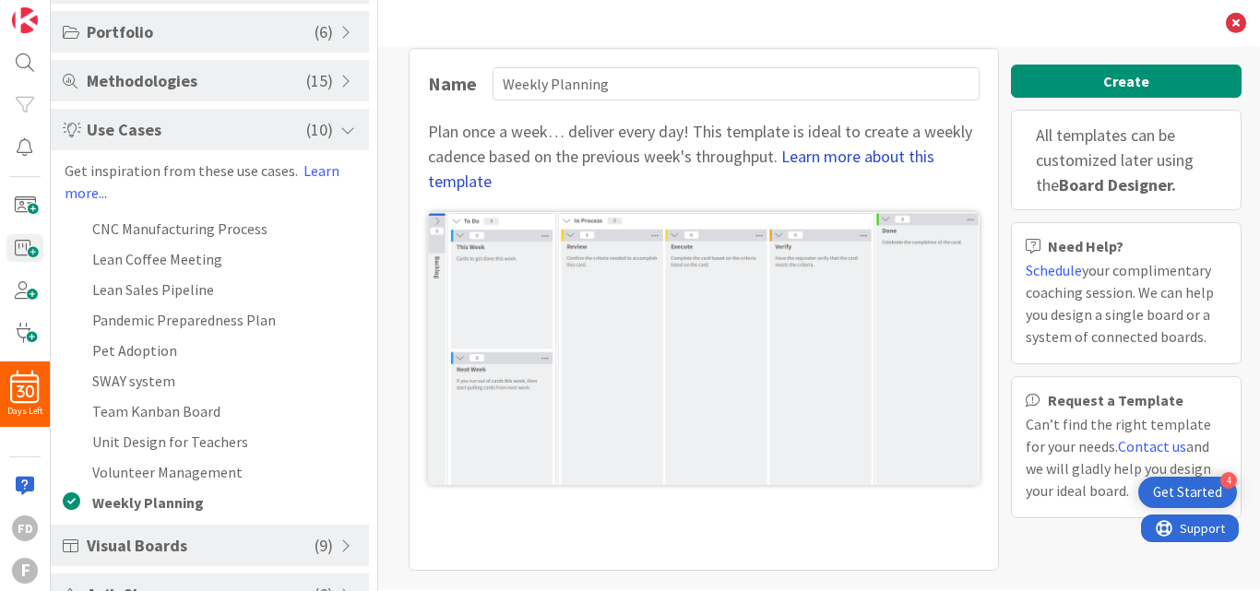
click at [500, 178] on link "Learn more about this template" at bounding box center [681, 169] width 506 height 46
